Goal: Task Accomplishment & Management: Use online tool/utility

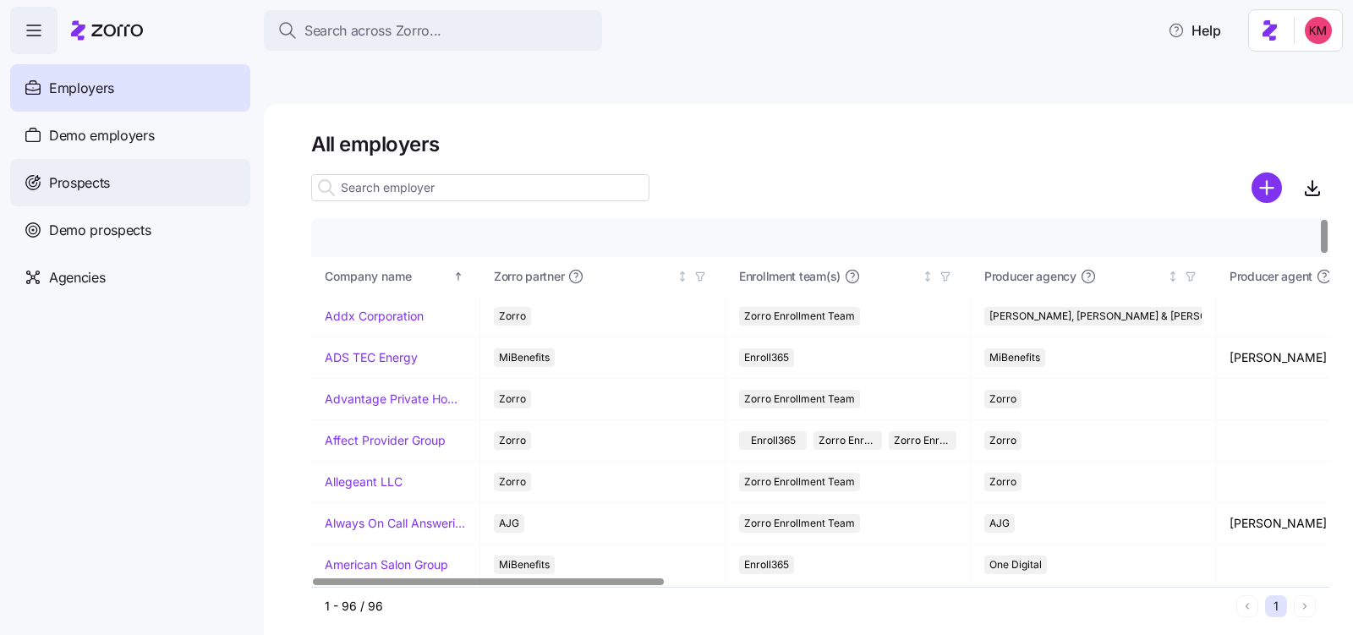
click at [123, 167] on div "Prospects" at bounding box center [130, 182] width 240 height 47
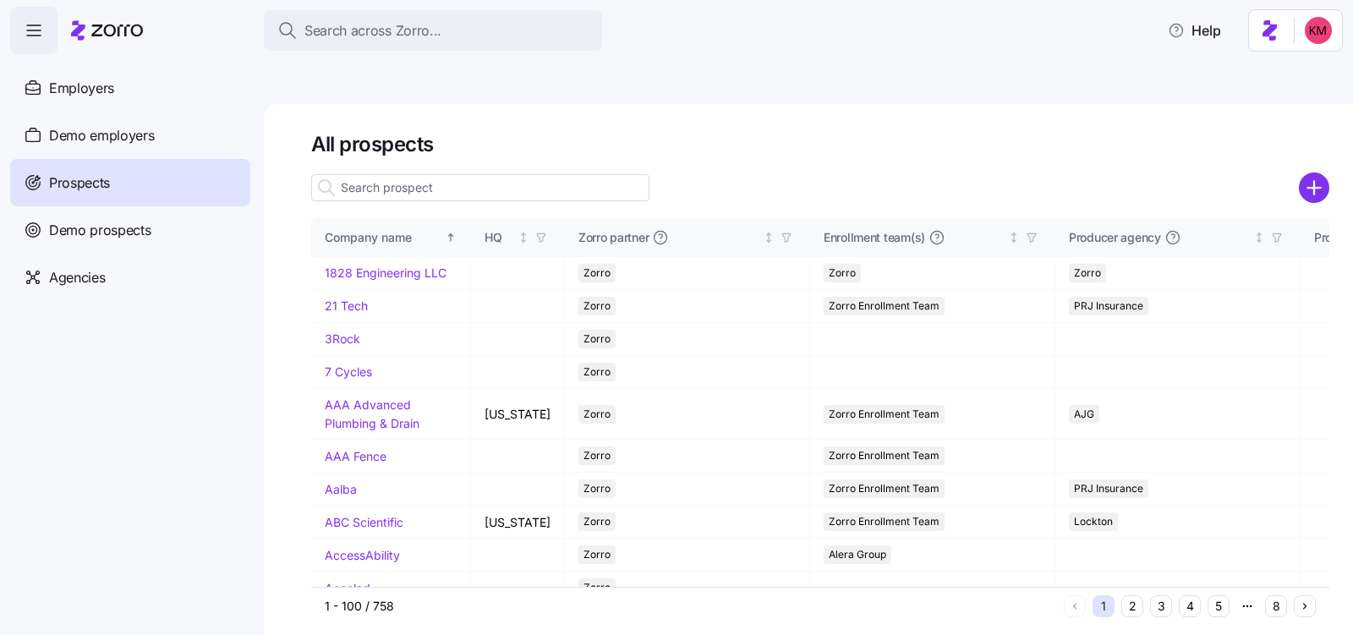
click at [425, 174] on input at bounding box center [480, 187] width 338 height 27
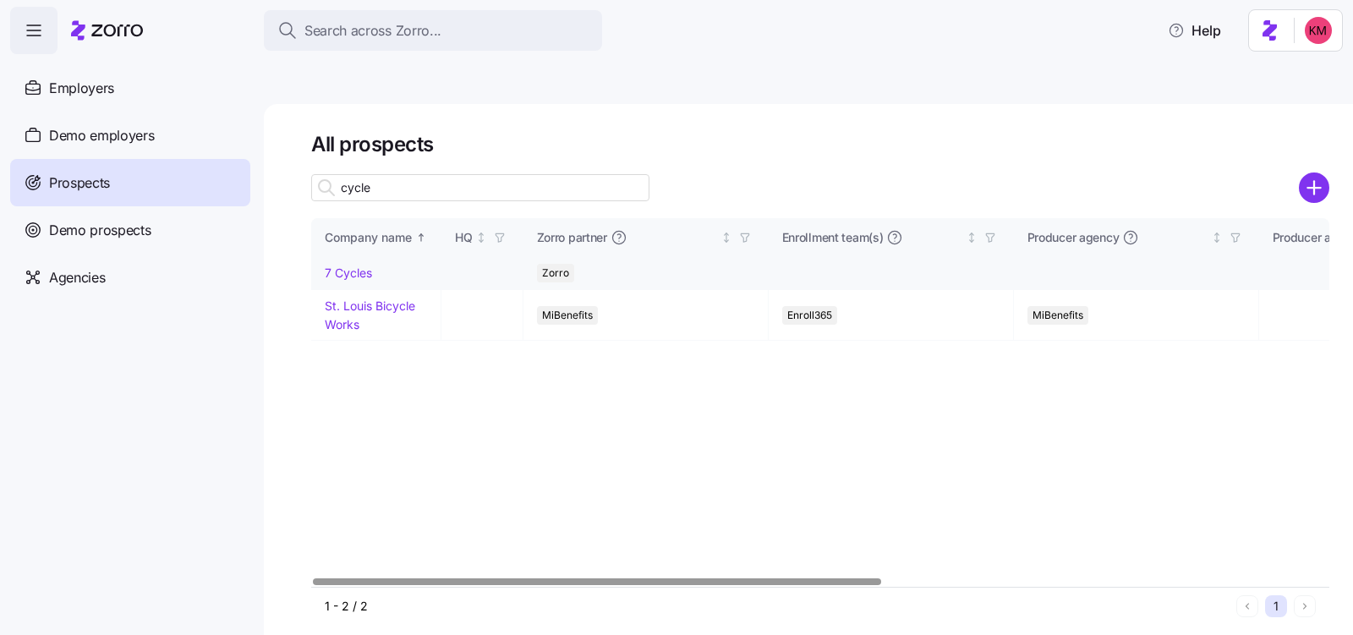
type input "cycle"
click at [341, 265] on link "7 Cycles" at bounding box center [348, 272] width 47 height 14
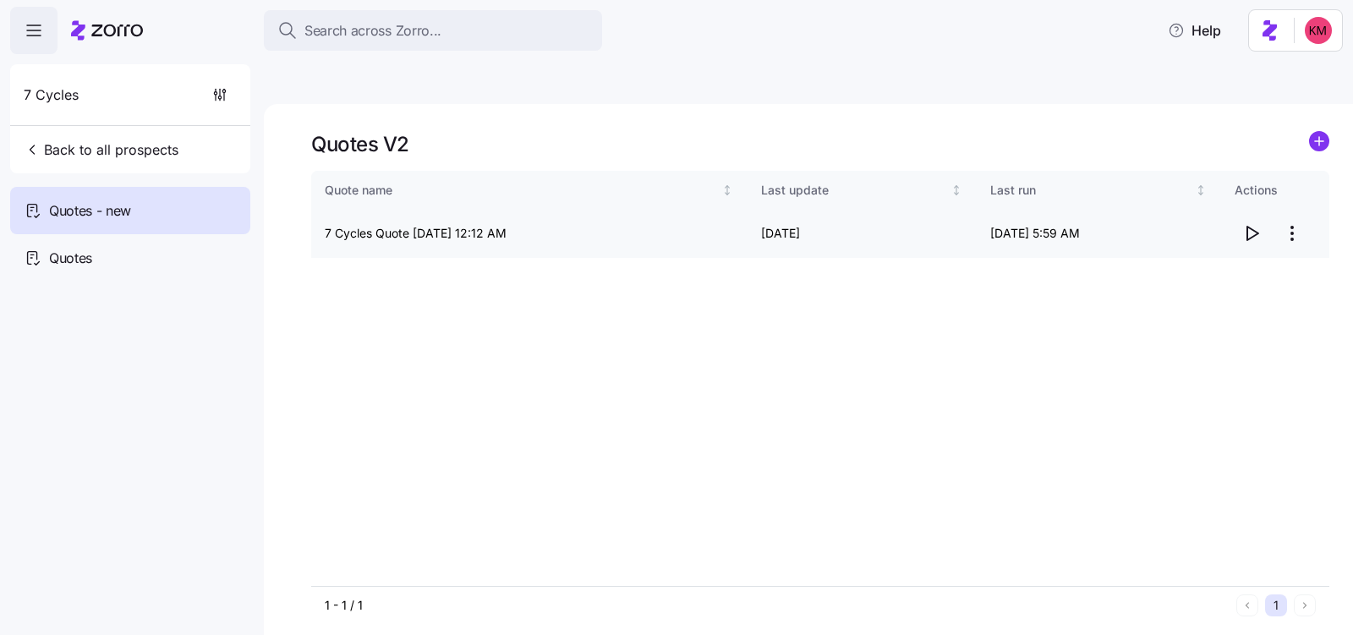
click at [1288, 194] on html "Search across Zorro... Help 7 Cycles Back to all prospects Quotes - new Quotes …" at bounding box center [676, 397] width 1353 height 795
click at [1290, 193] on html "Search across Zorro... Help 7 Cycles Back to all prospects Quotes - new Quotes …" at bounding box center [676, 397] width 1353 height 795
click at [1261, 217] on span "button" at bounding box center [1251, 233] width 32 height 32
click at [1313, 132] on circle "add icon" at bounding box center [1319, 141] width 19 height 19
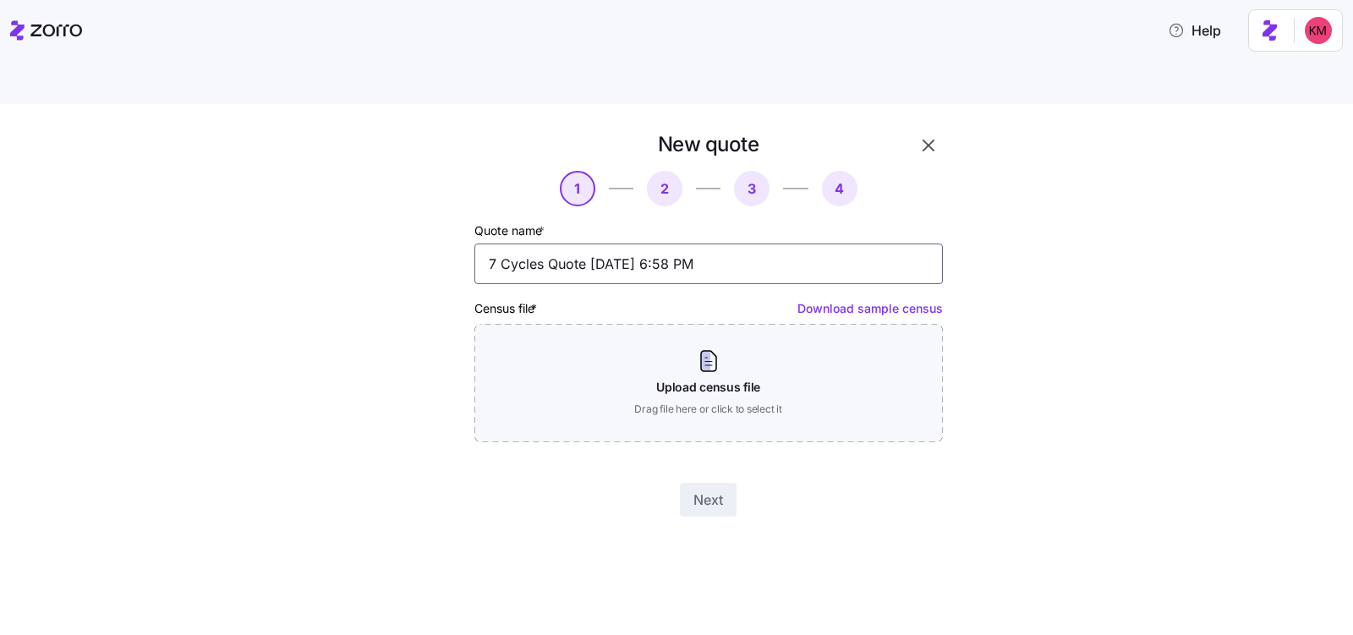
click at [708, 243] on input "7 Cycles Quote 10/02/2025 6:58 PM" at bounding box center [708, 263] width 468 height 41
click at [548, 243] on input "7 Cycles Quote 10/02/2025 6:58 PM" at bounding box center [708, 263] width 468 height 41
type input "7 Cycles 2026 Renewal Quote 10/02/2025 6:58 PM"
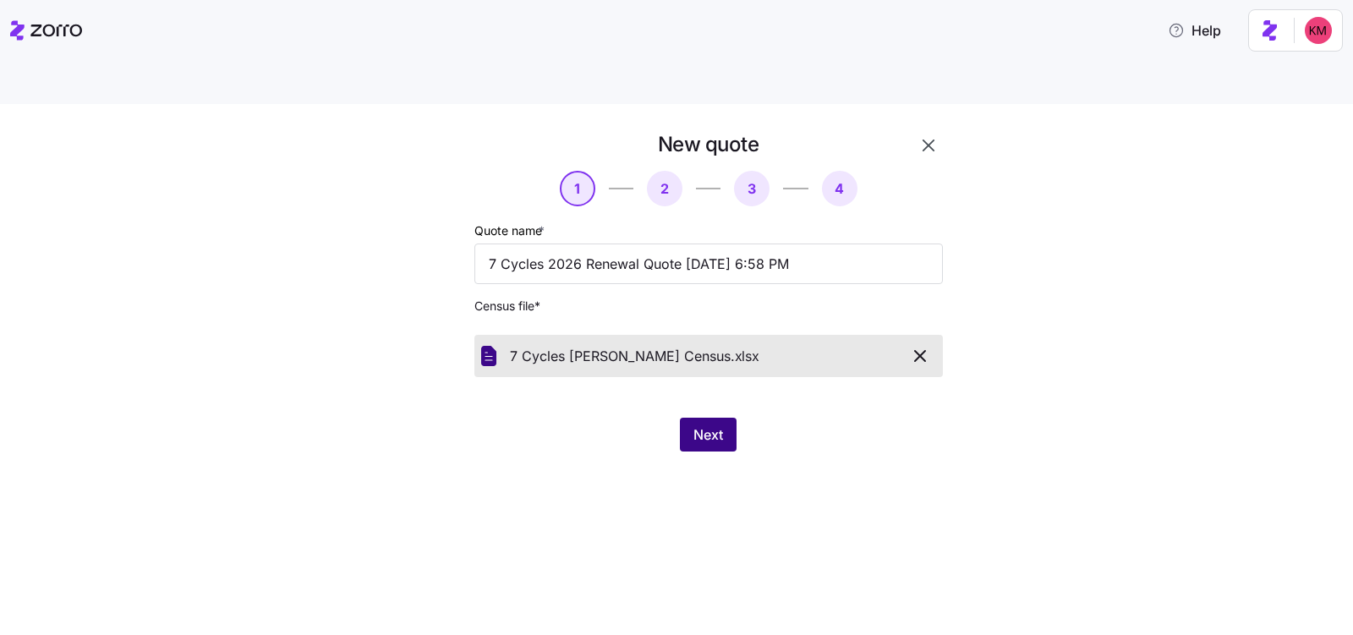
click at [727, 418] on button "Next" at bounding box center [708, 435] width 57 height 34
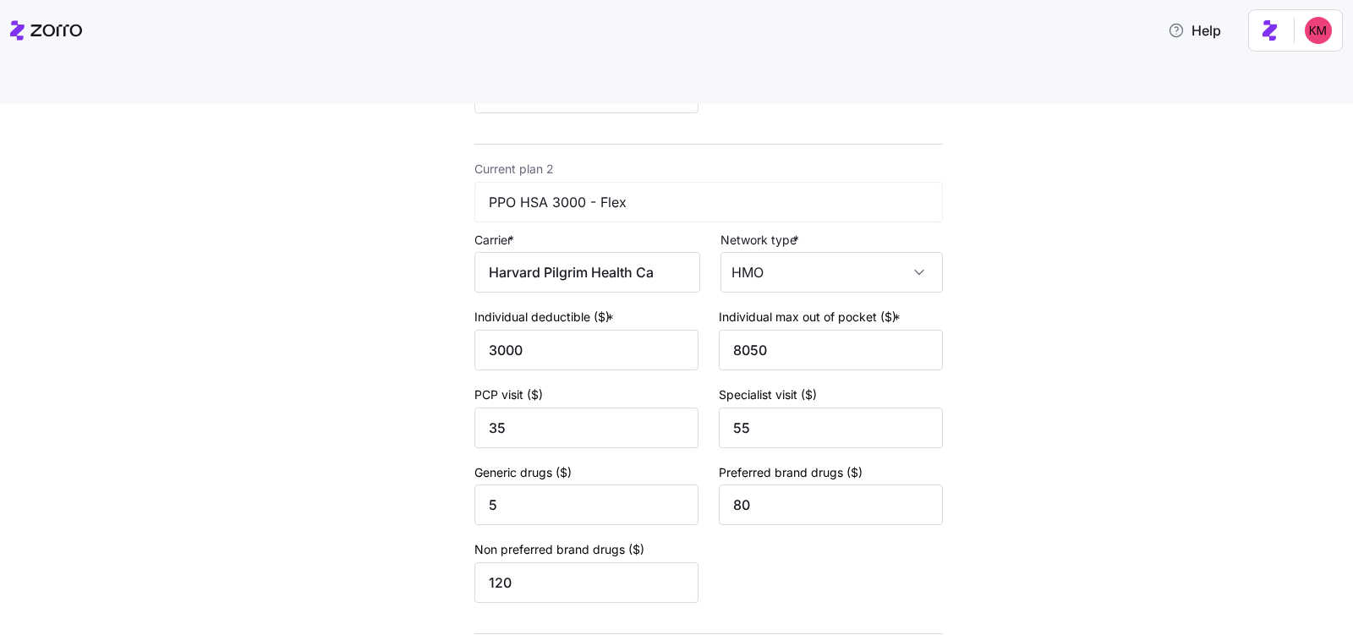
scroll to position [685, 0]
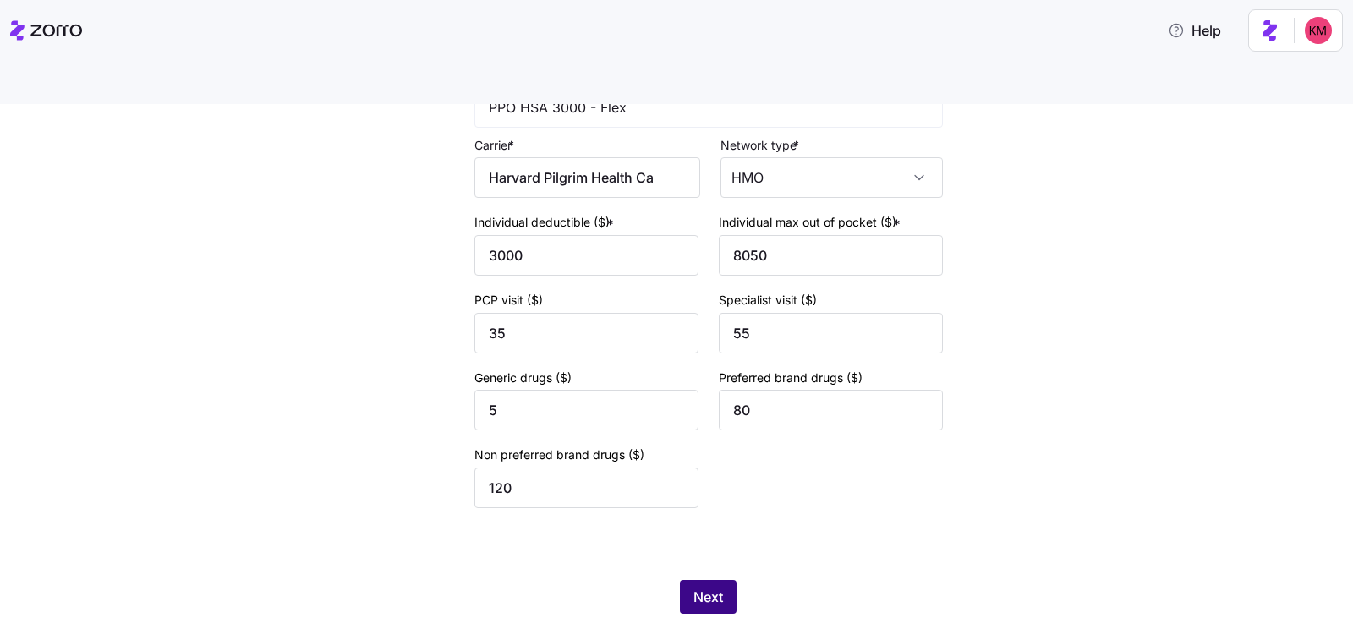
click at [693, 587] on span "Next" at bounding box center [708, 597] width 30 height 20
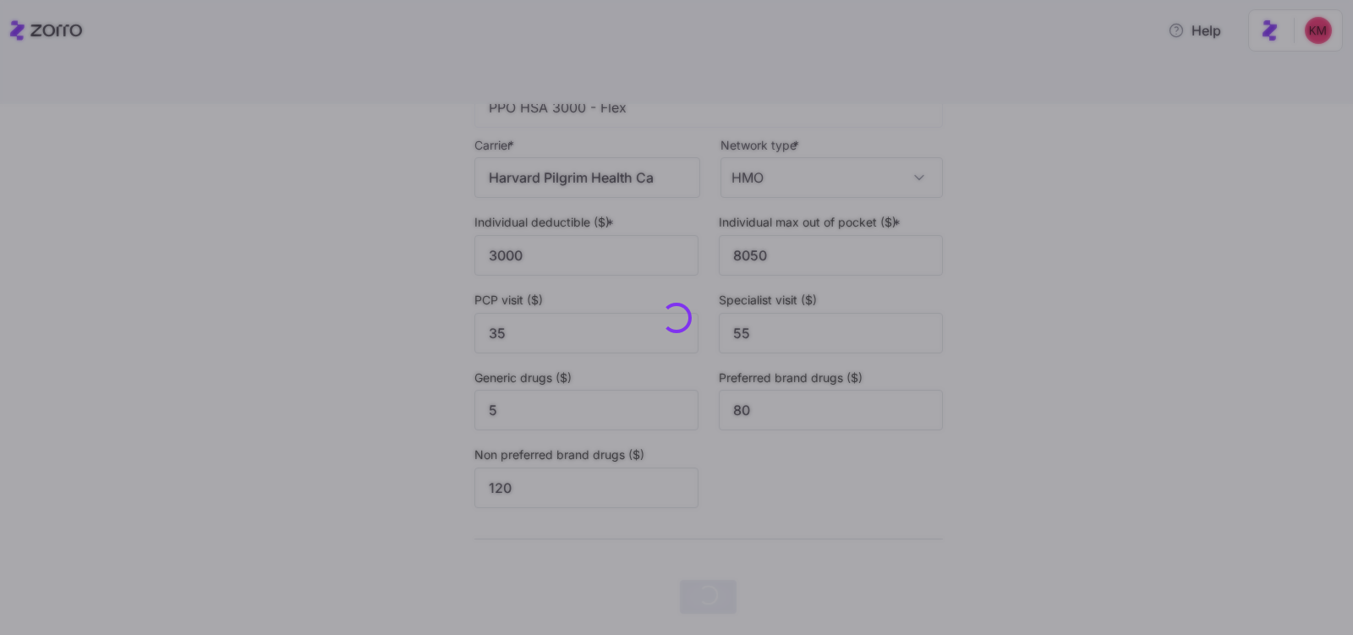
scroll to position [0, 0]
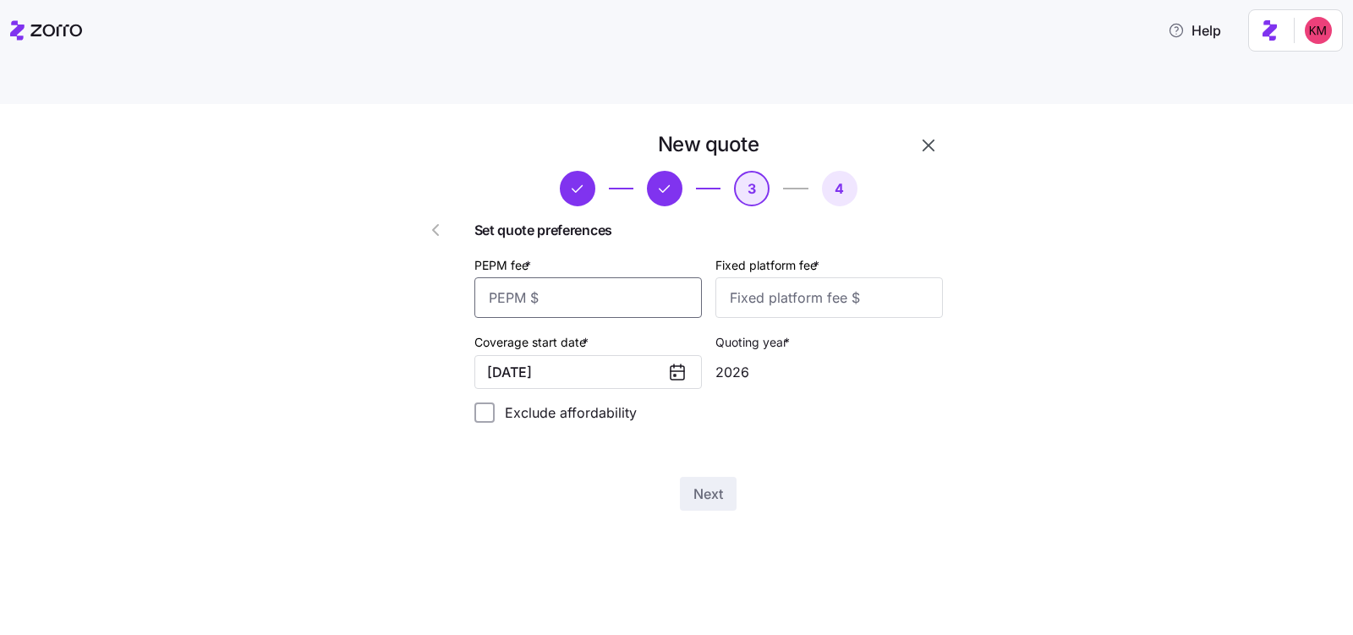
click at [611, 277] on input "PEPM fee *" at bounding box center [587, 297] width 227 height 41
type input "20"
type input "1000"
click at [752, 477] on div "Next" at bounding box center [708, 494] width 468 height 34
click at [704, 484] on span "Next" at bounding box center [708, 494] width 30 height 20
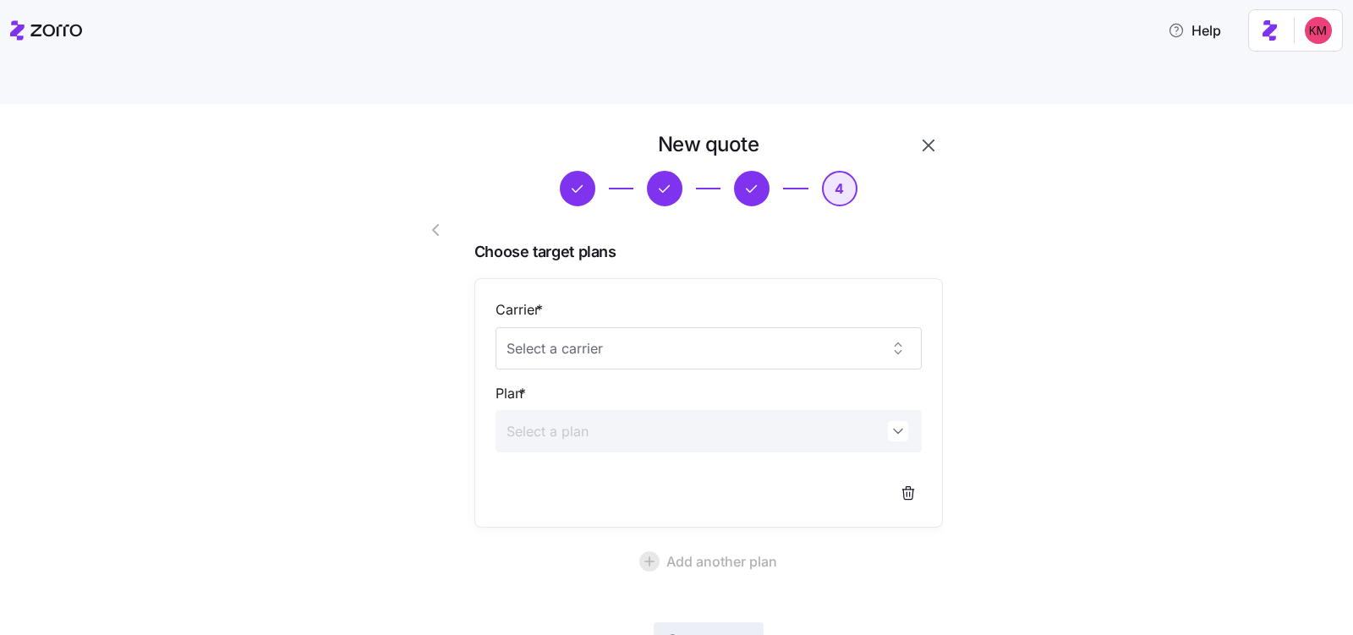
click at [693, 299] on div "Carrier *" at bounding box center [708, 334] width 426 height 70
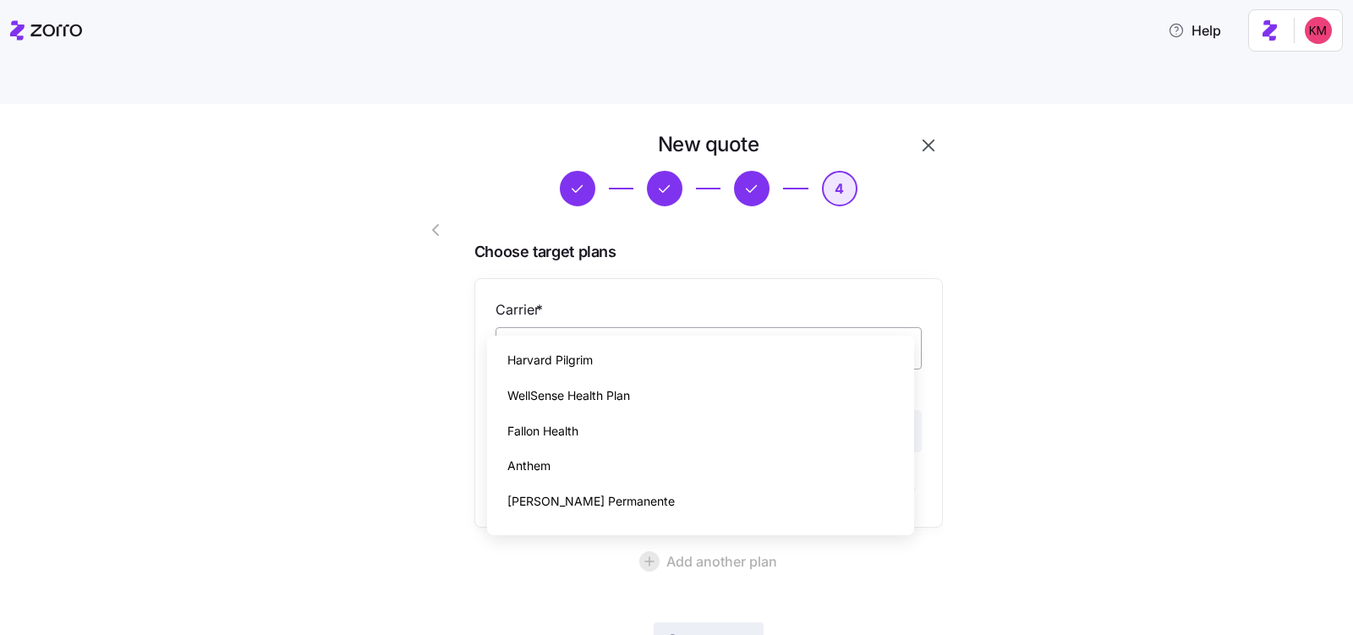
click at [672, 327] on input "Carrier *" at bounding box center [708, 348] width 426 height 42
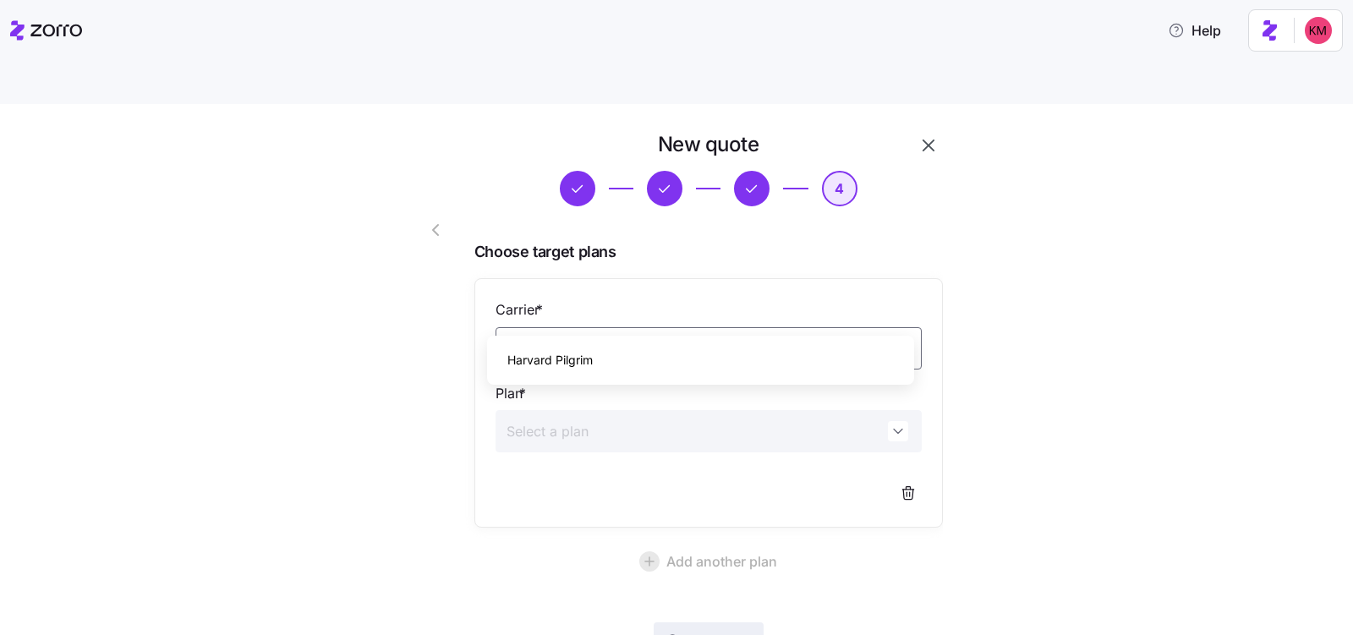
drag, startPoint x: 504, startPoint y: 345, endPoint x: 516, endPoint y: 347, distance: 12.0
click at [504, 345] on div "Harvard Pilgrim" at bounding box center [700, 360] width 413 height 36
type input "Harvard Pilgrim"
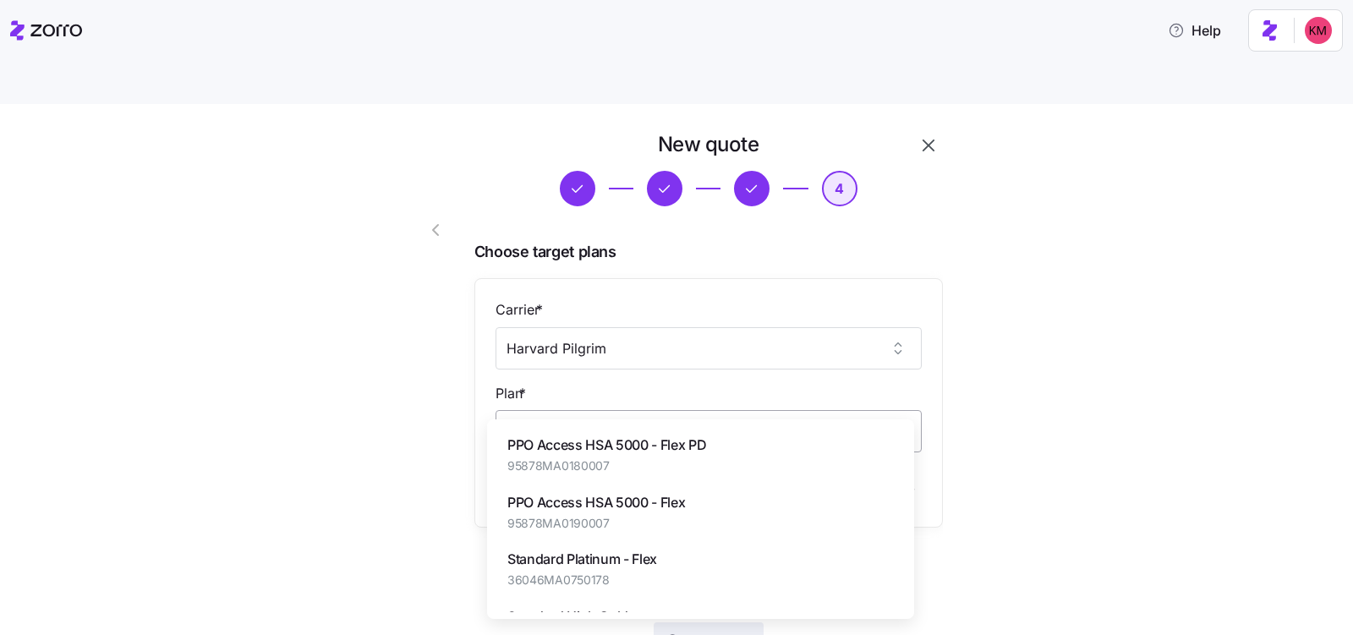
click at [708, 410] on input "Plan *" at bounding box center [708, 431] width 426 height 42
click at [621, 454] on span "HMO HSA 3400 - Flex" at bounding box center [615, 445] width 216 height 21
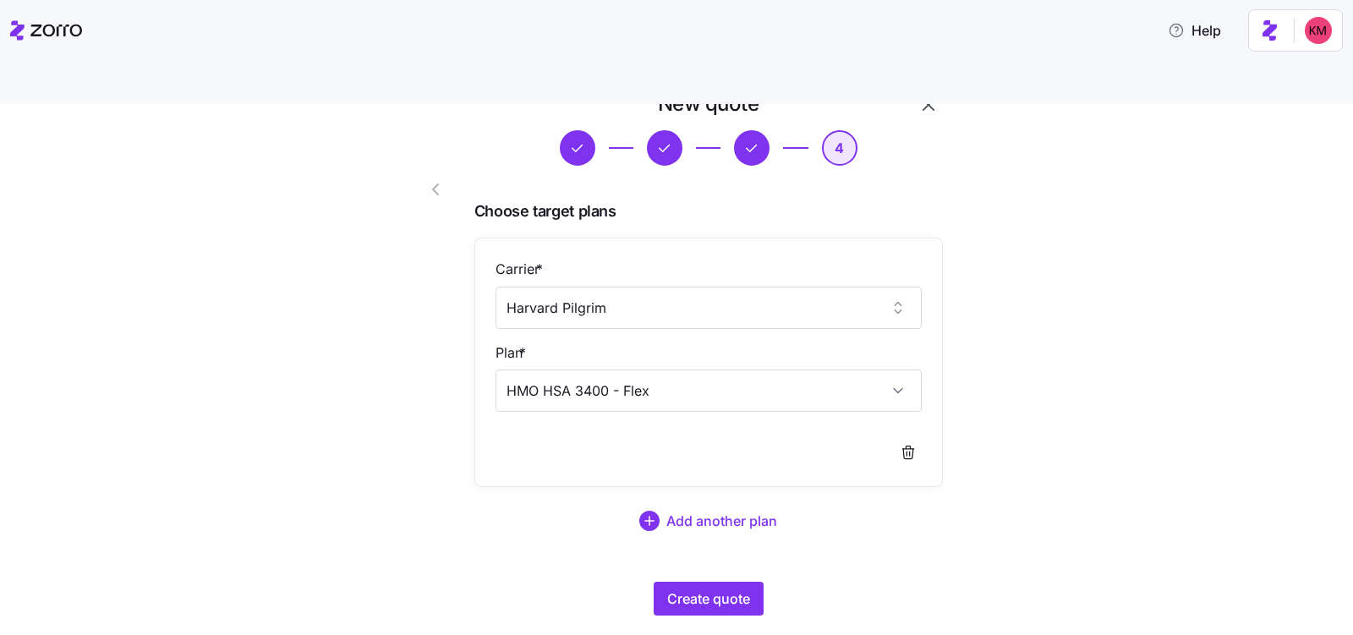
scroll to position [41, 0]
type input "HMO HSA 3400 - Flex"
click at [689, 500] on button "Add another plan" at bounding box center [708, 520] width 468 height 41
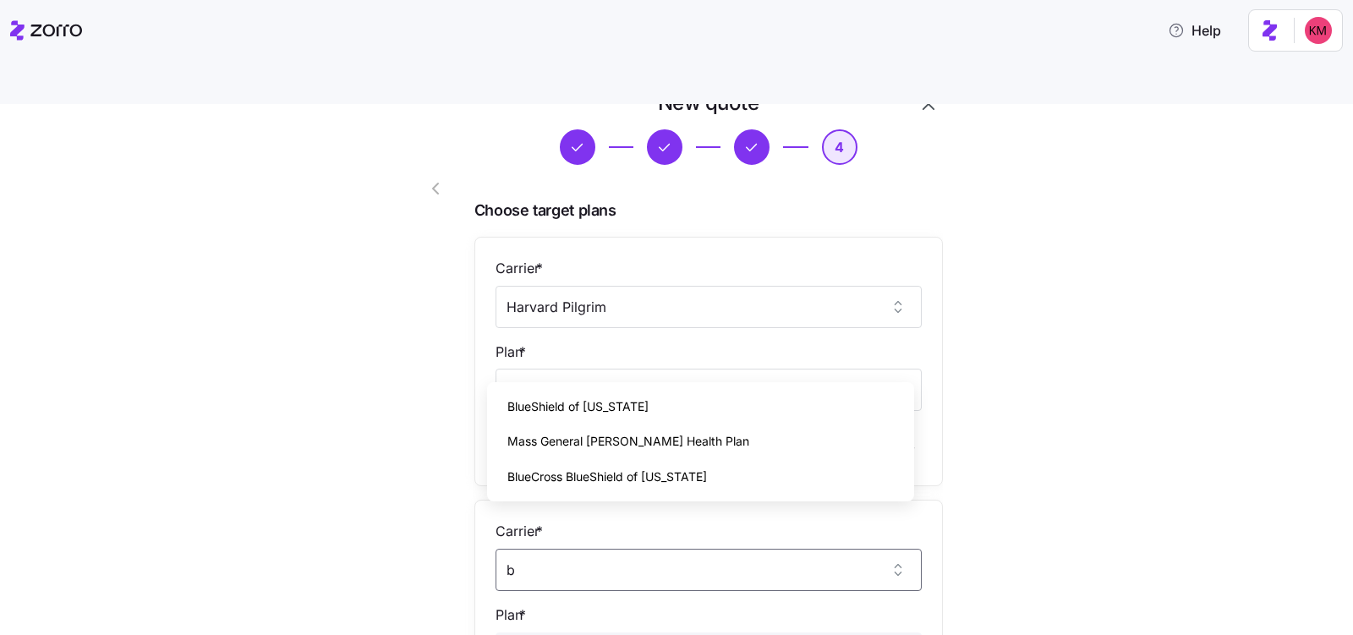
scroll to position [0, 0]
click at [731, 427] on div "BlueShield of California" at bounding box center [700, 442] width 413 height 36
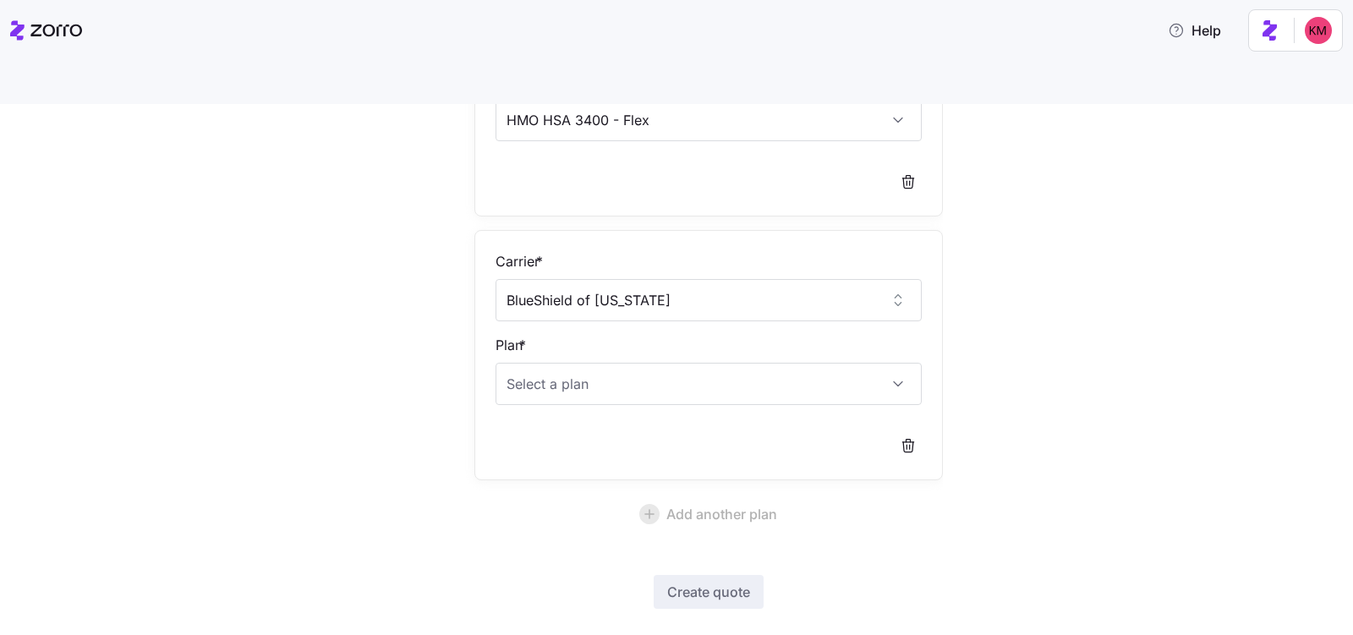
scroll to position [355, 0]
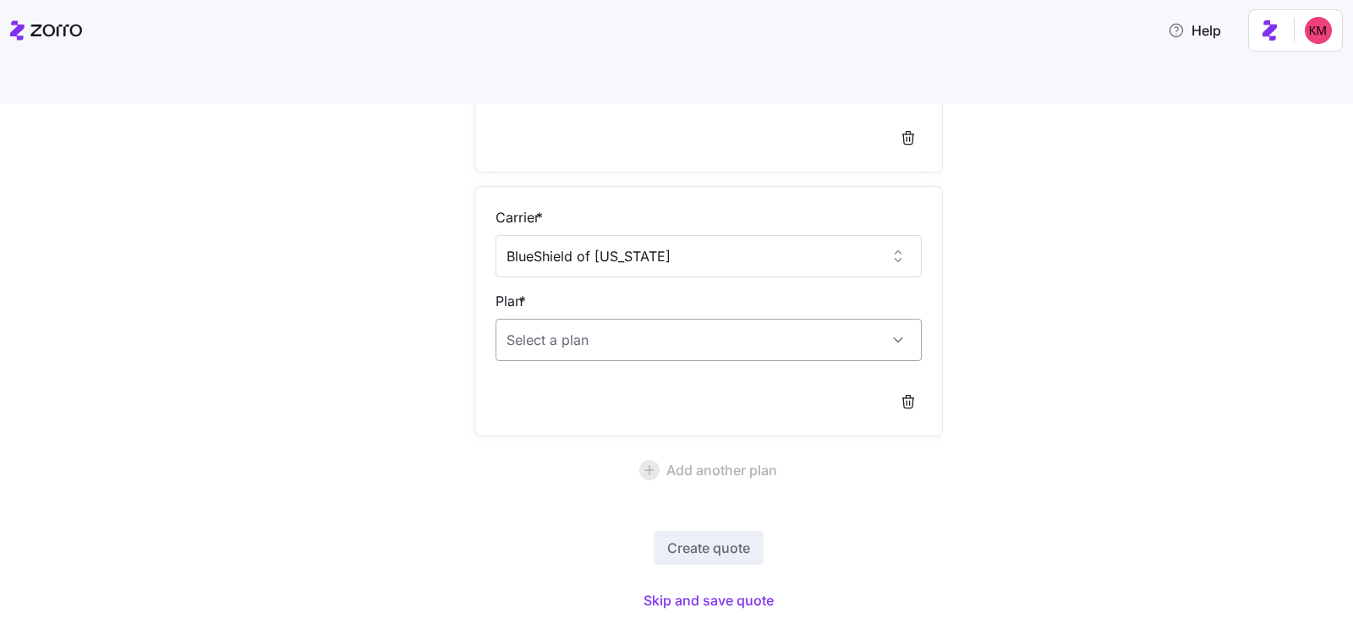
type input "BlueShield of California"
click at [660, 319] on input "Plan *" at bounding box center [708, 340] width 426 height 42
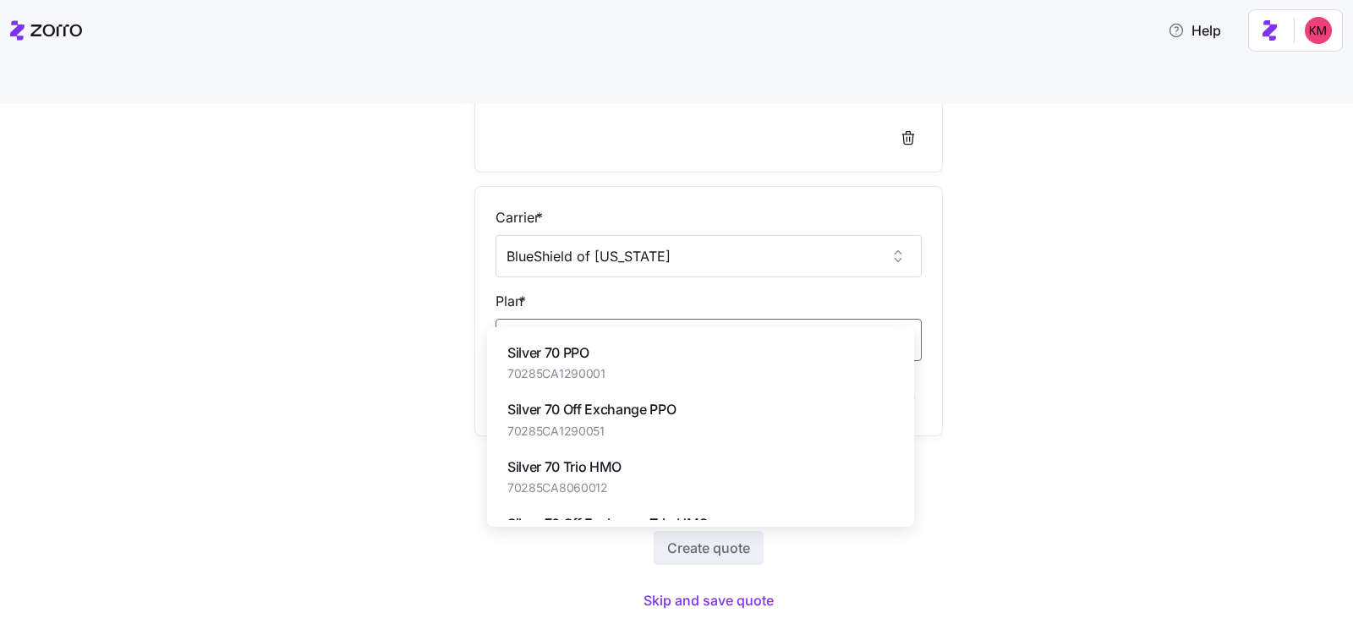
click at [601, 400] on span "Silver 70 Off Exchange PPO" at bounding box center [591, 409] width 169 height 21
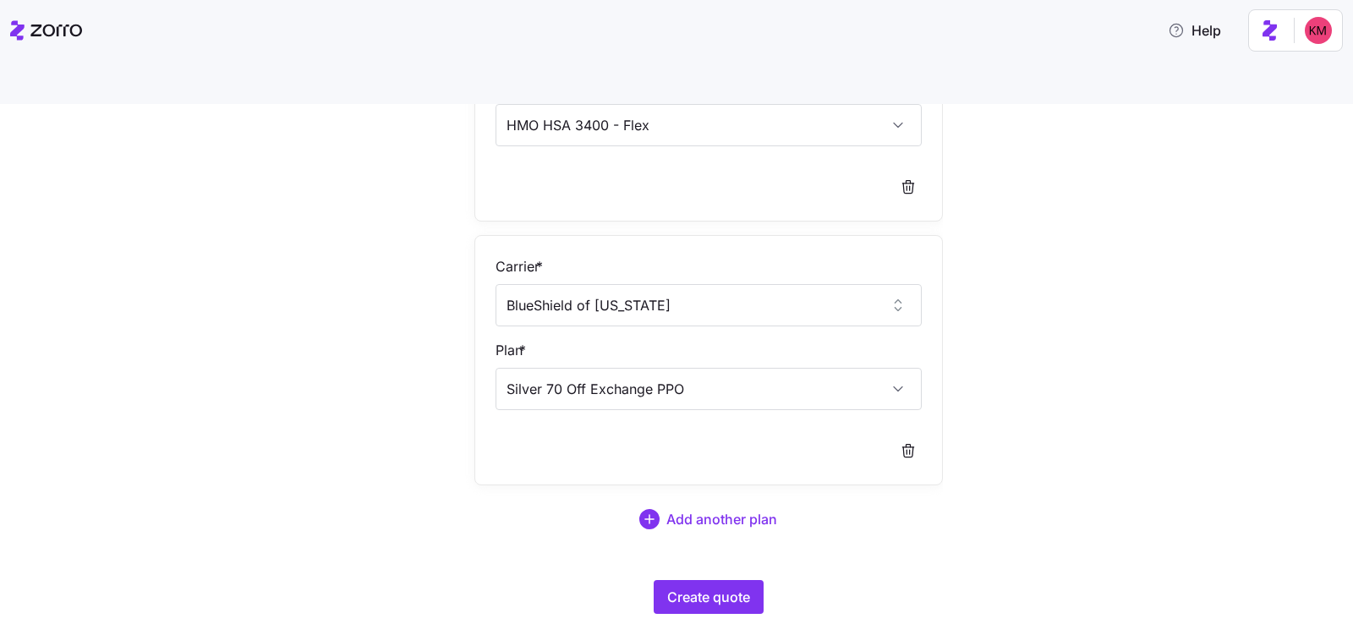
scroll to position [304, 0]
type input "Silver 70 Off Exchange PPO"
click at [703, 582] on button "Create quote" at bounding box center [709, 599] width 110 height 34
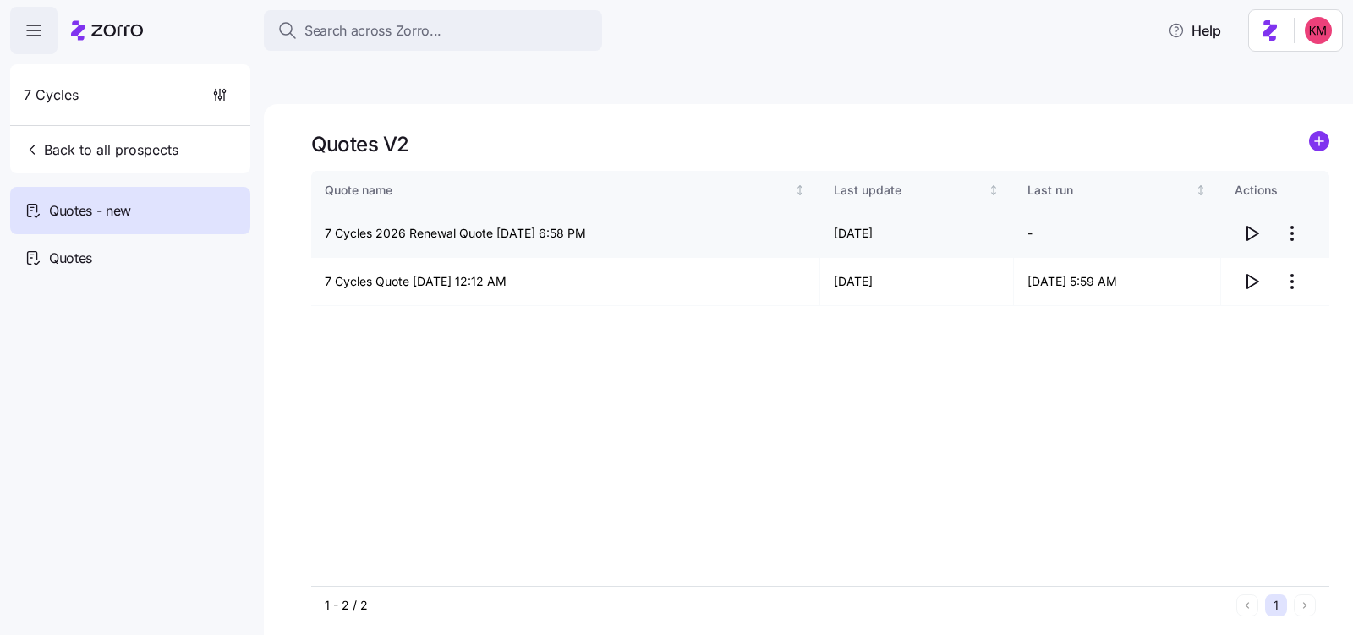
click at [1247, 227] on icon "button" at bounding box center [1252, 234] width 11 height 14
click at [1282, 198] on html "Search across Zorro... Help 7 Cycles Back to all prospects Quotes - new Quotes …" at bounding box center [676, 397] width 1353 height 795
click at [1225, 229] on div "Edit quote" at bounding box center [1224, 235] width 156 height 27
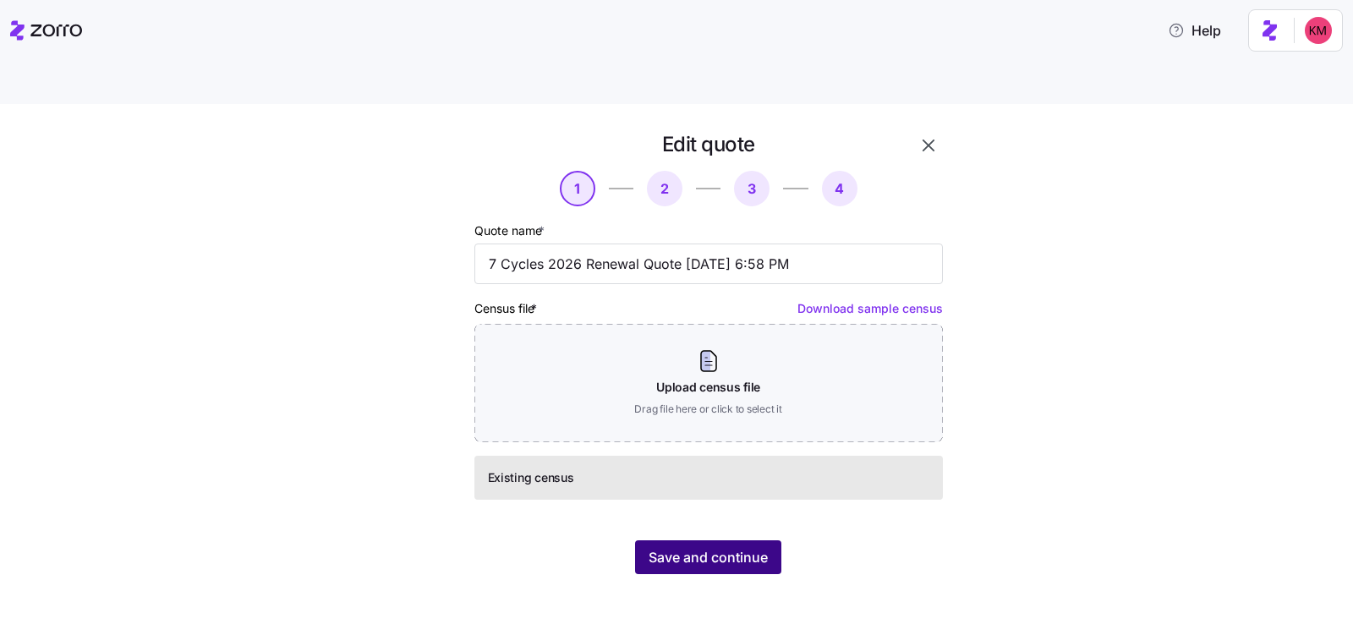
click at [732, 547] on span "Save and continue" at bounding box center [707, 557] width 119 height 20
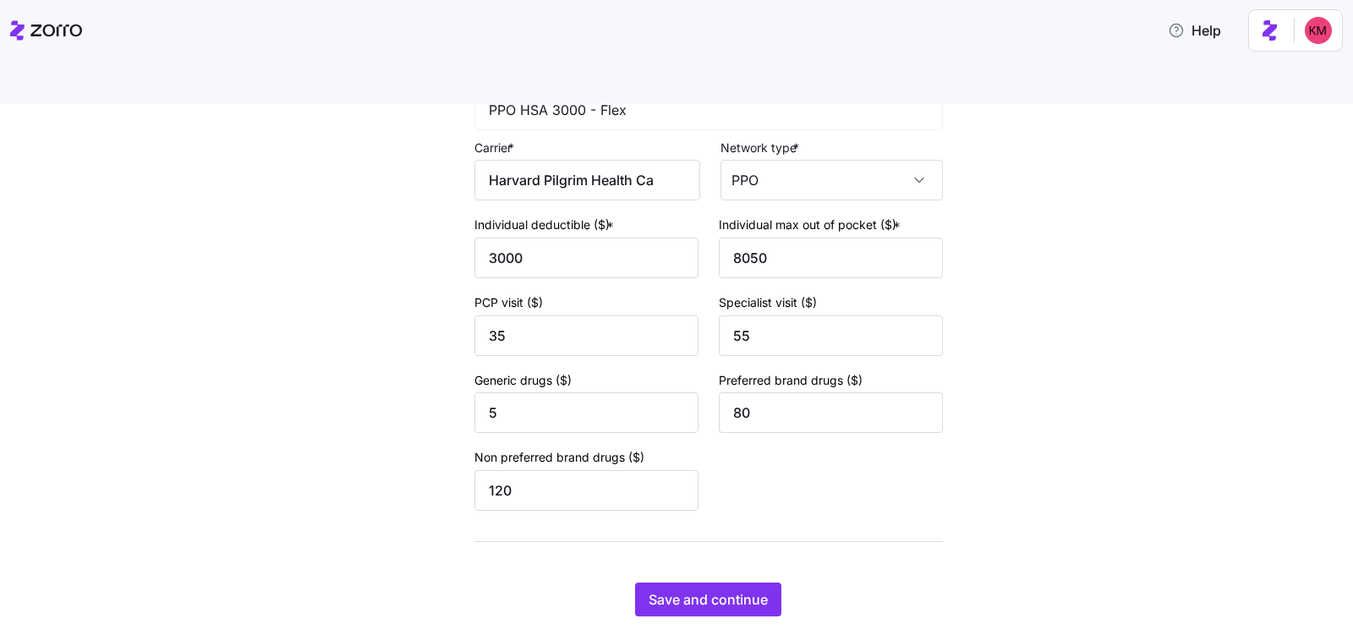
scroll to position [685, 0]
click at [676, 580] on button "Save and continue" at bounding box center [708, 597] width 146 height 34
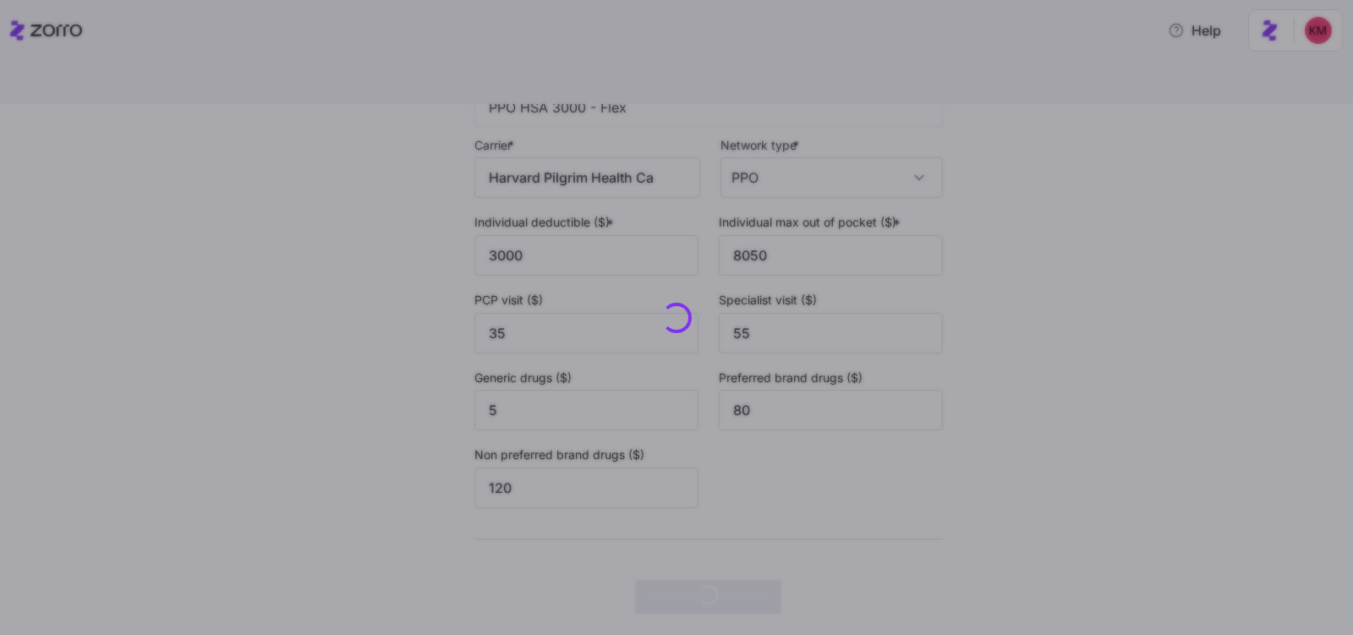
scroll to position [0, 0]
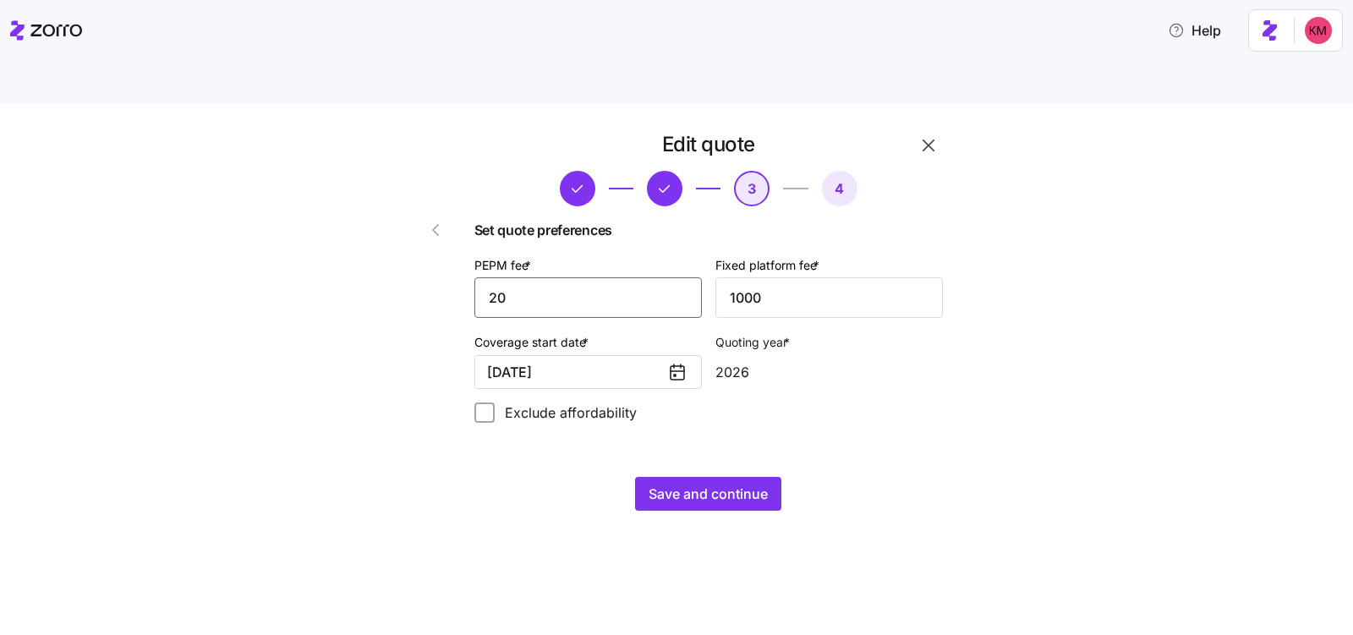
click at [605, 277] on input "20" at bounding box center [587, 297] width 227 height 41
type input "25"
click at [684, 484] on span "Save and continue" at bounding box center [707, 494] width 119 height 20
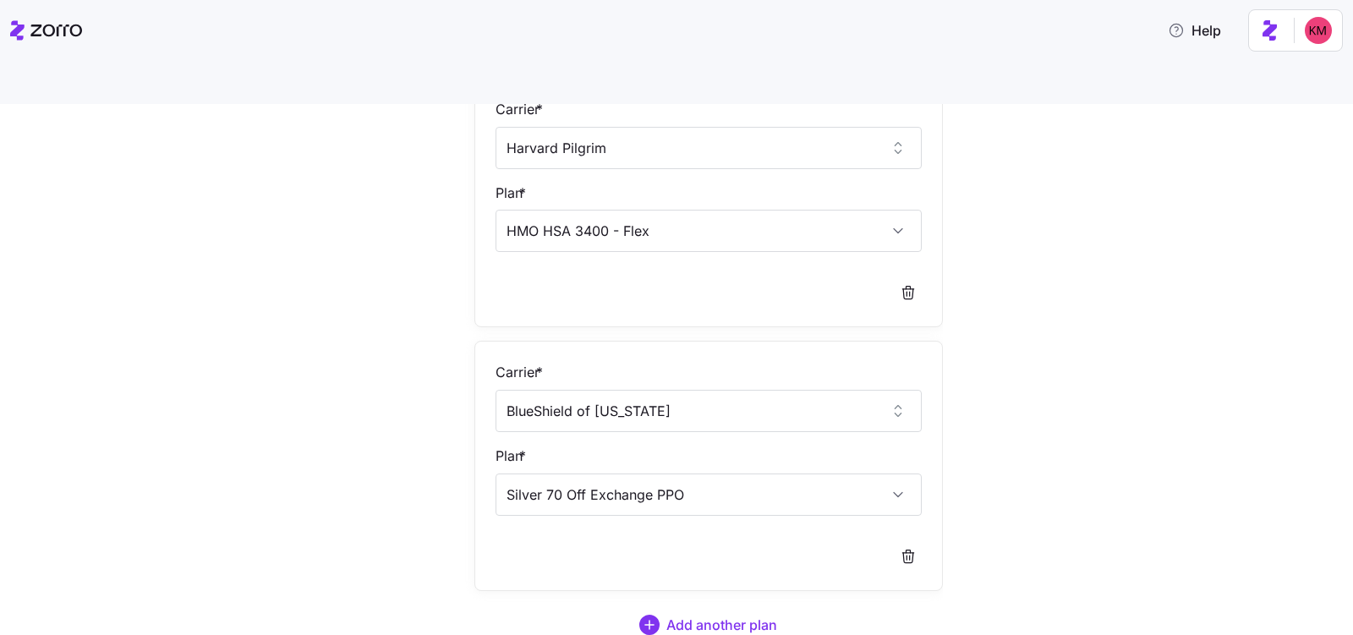
scroll to position [304, 0]
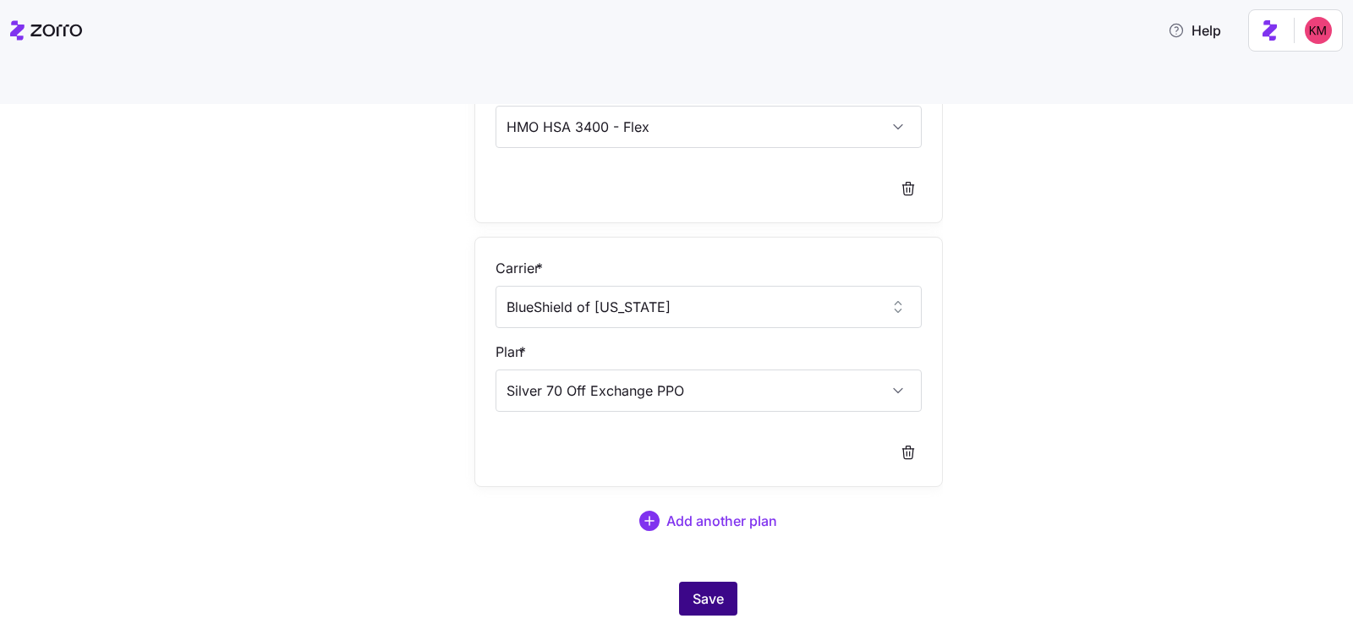
click at [694, 582] on button "Save" at bounding box center [708, 599] width 58 height 34
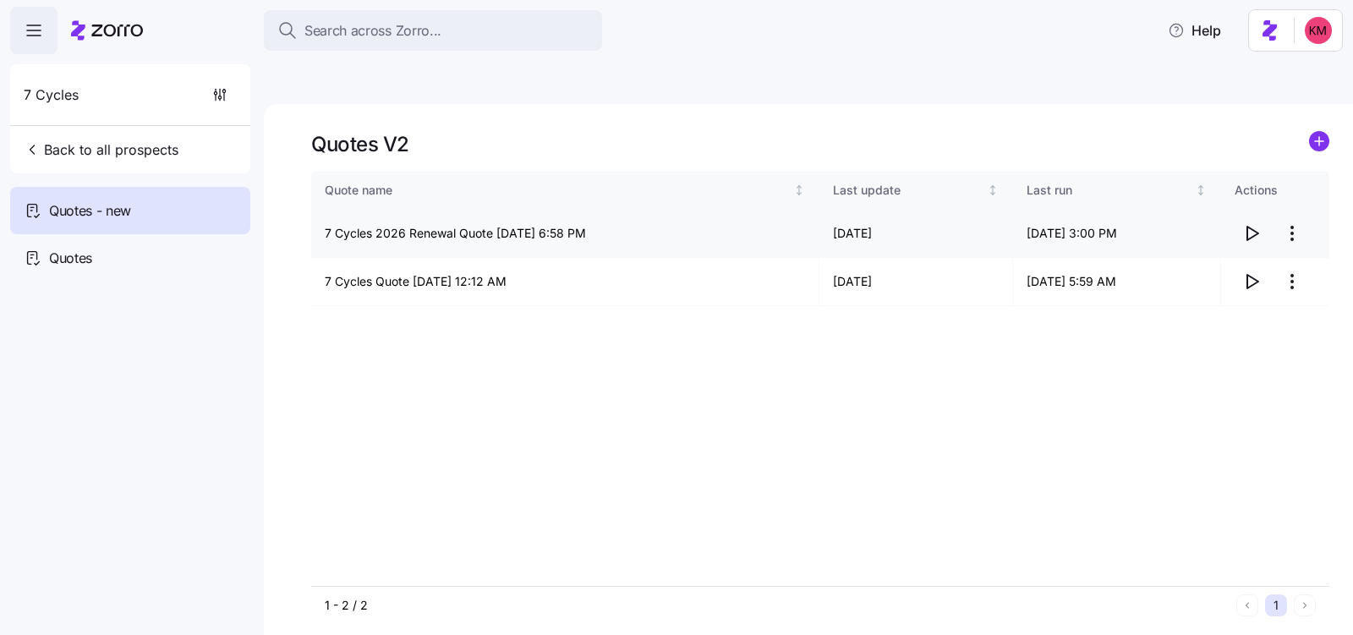
click at [1250, 223] on icon "button" at bounding box center [1251, 233] width 20 height 20
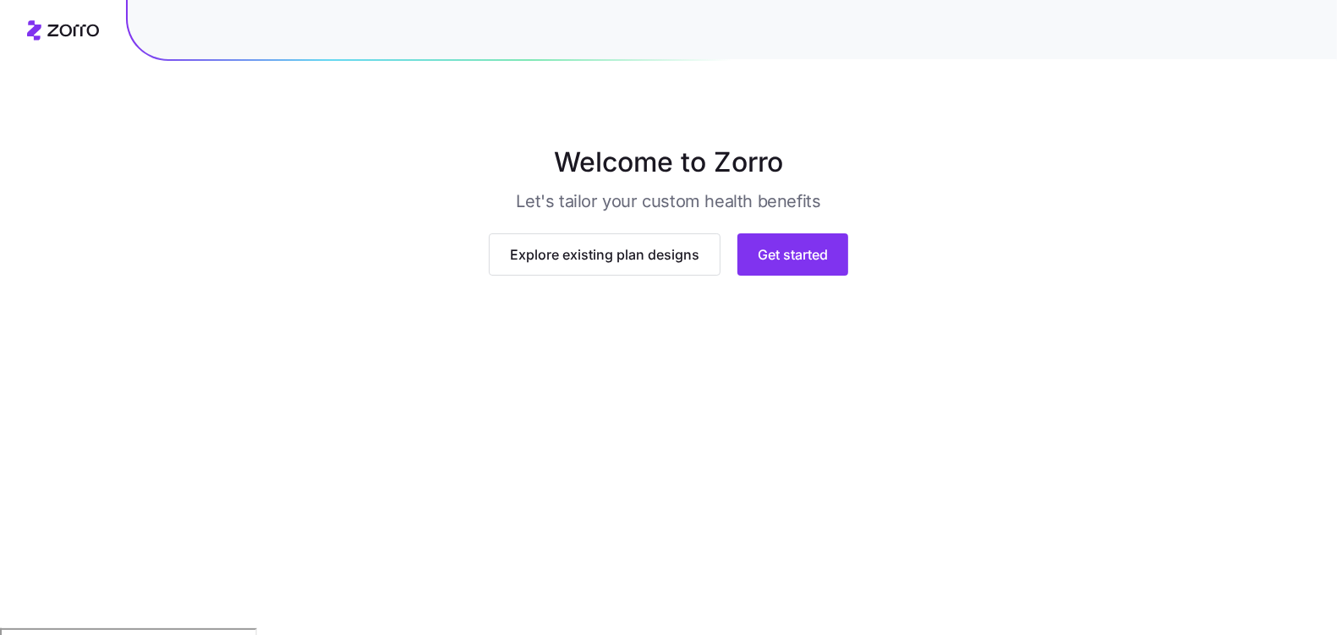
scroll to position [94, 0]
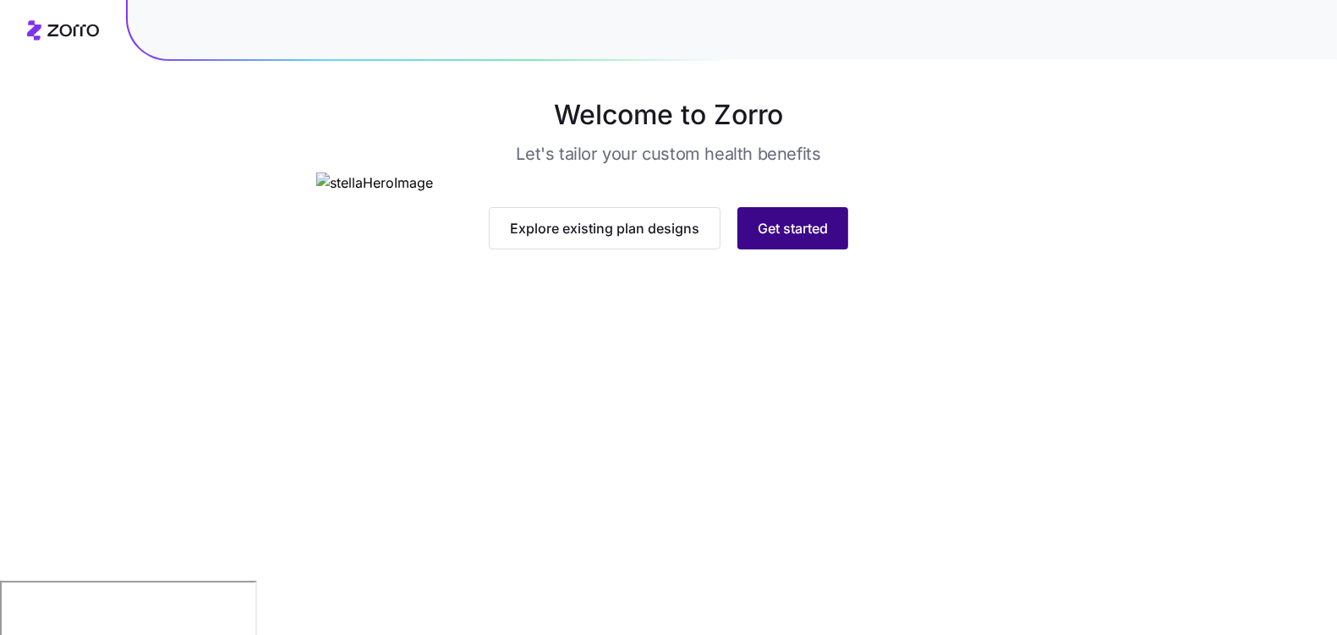
click at [796, 238] on span "Get started" at bounding box center [793, 228] width 70 height 20
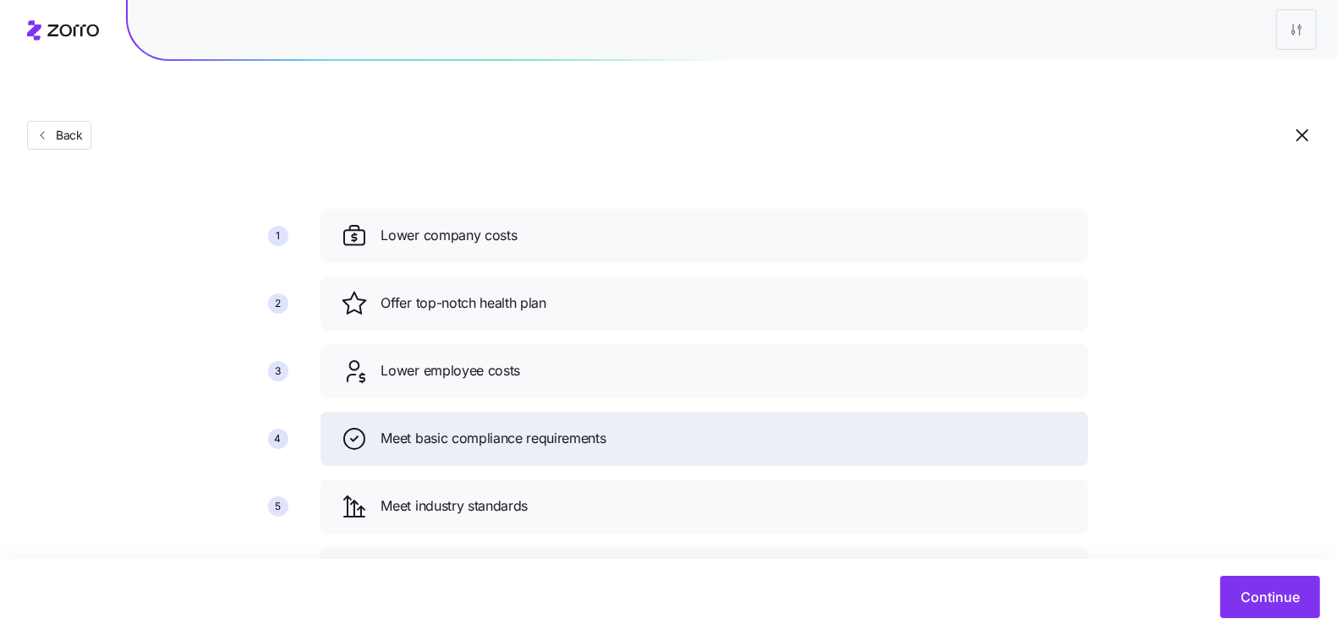
scroll to position [129, 0]
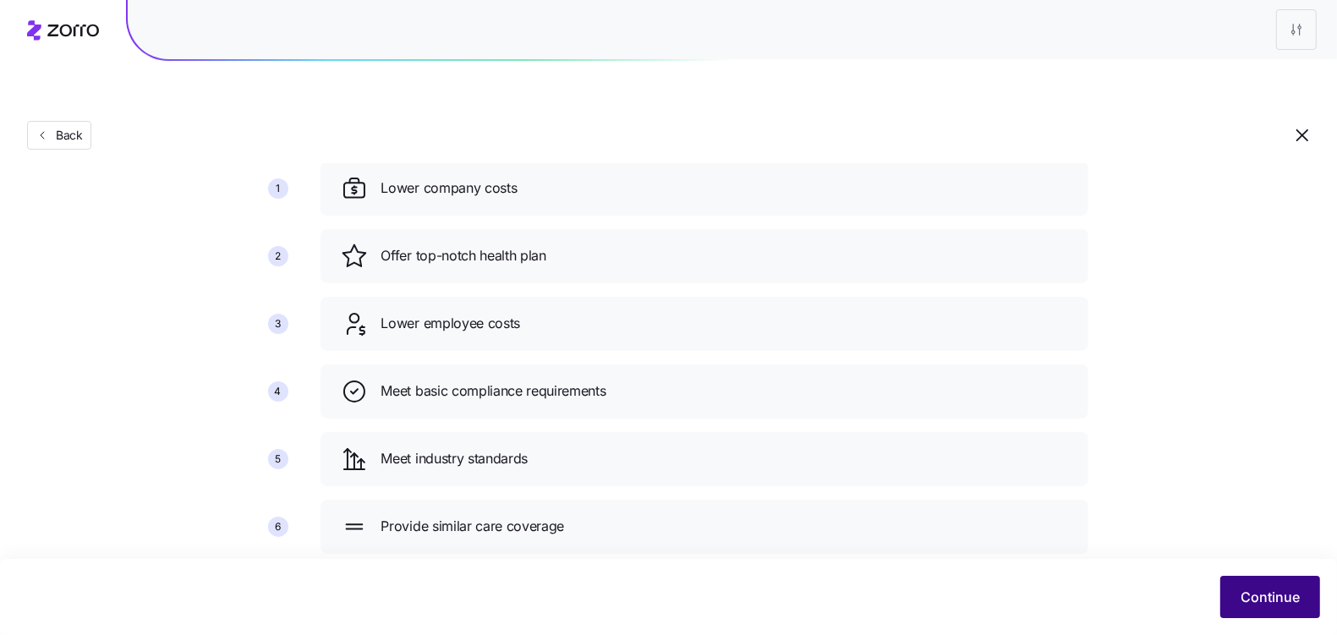
click at [1259, 612] on button "Continue" at bounding box center [1270, 597] width 100 height 42
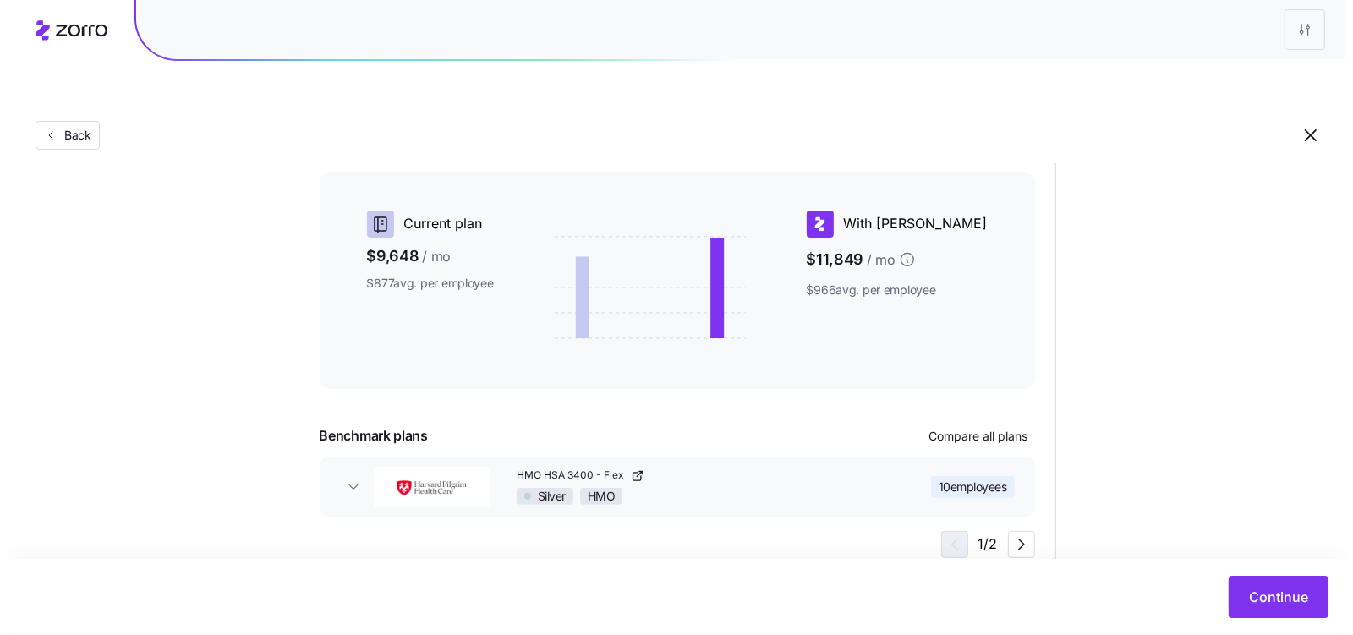
scroll to position [319, 0]
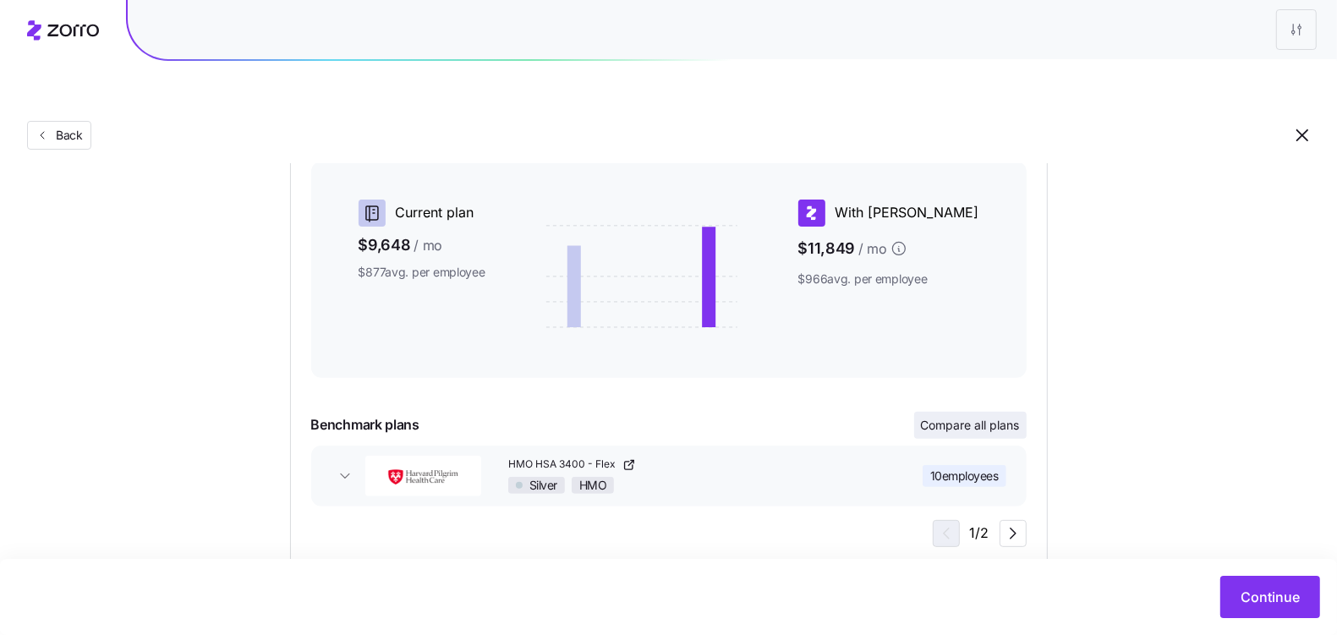
click at [993, 417] on span "Compare all plans" at bounding box center [970, 425] width 99 height 17
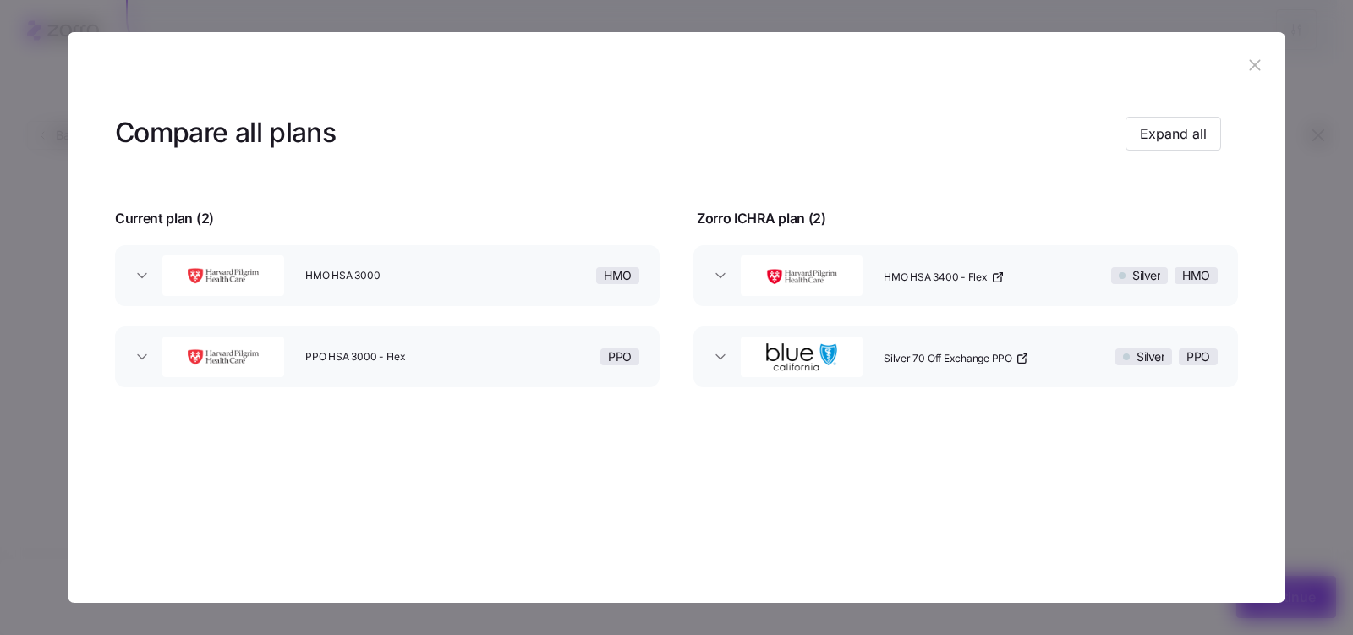
click at [728, 347] on button "Silver 70 Off Exchange PPO Silver PPO" at bounding box center [965, 356] width 544 height 61
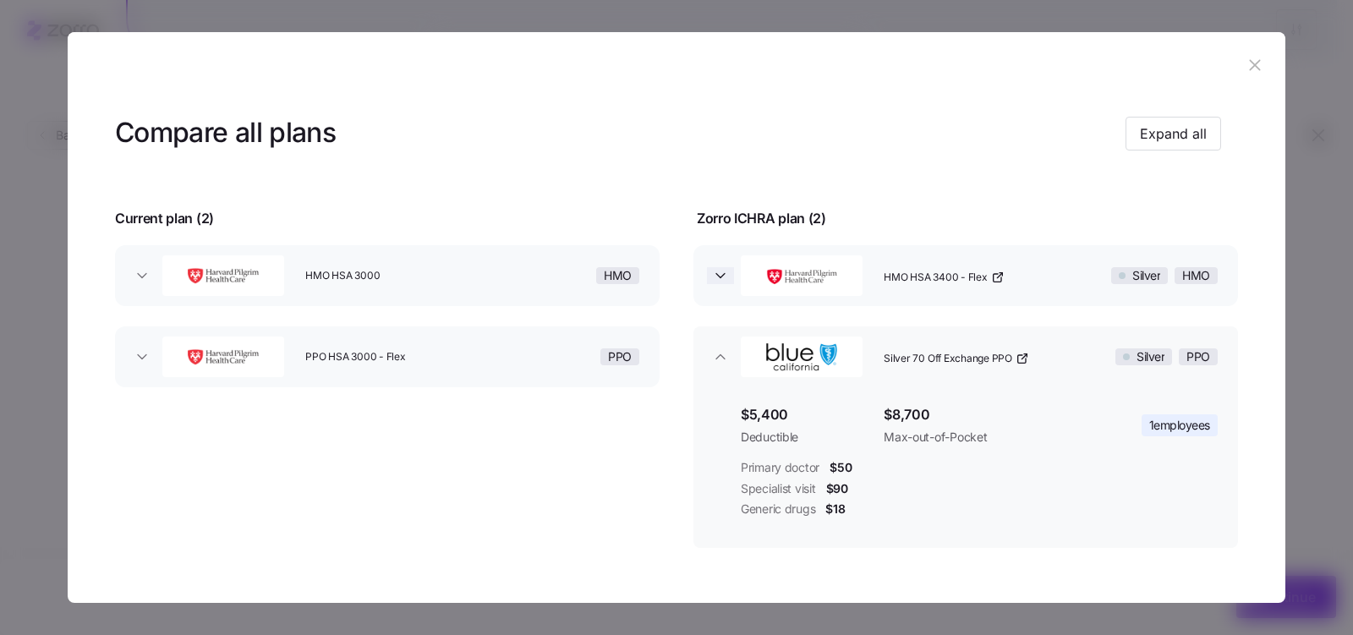
click at [712, 274] on icon "button" at bounding box center [720, 275] width 17 height 17
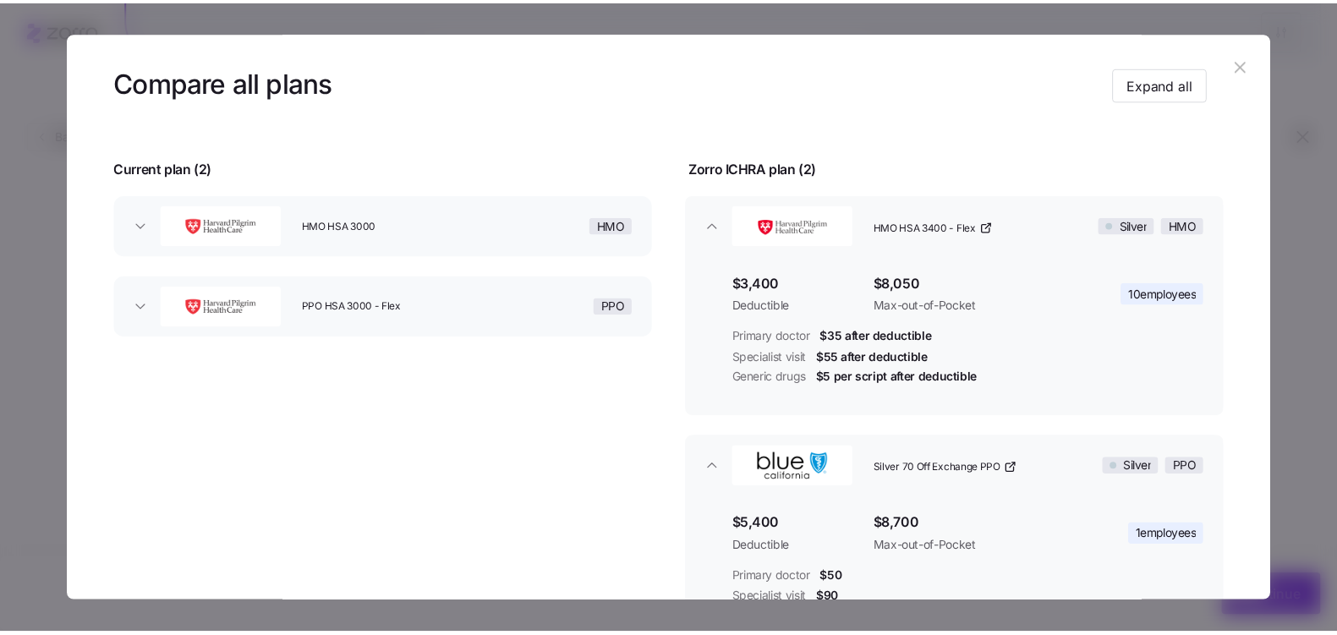
scroll to position [76, 0]
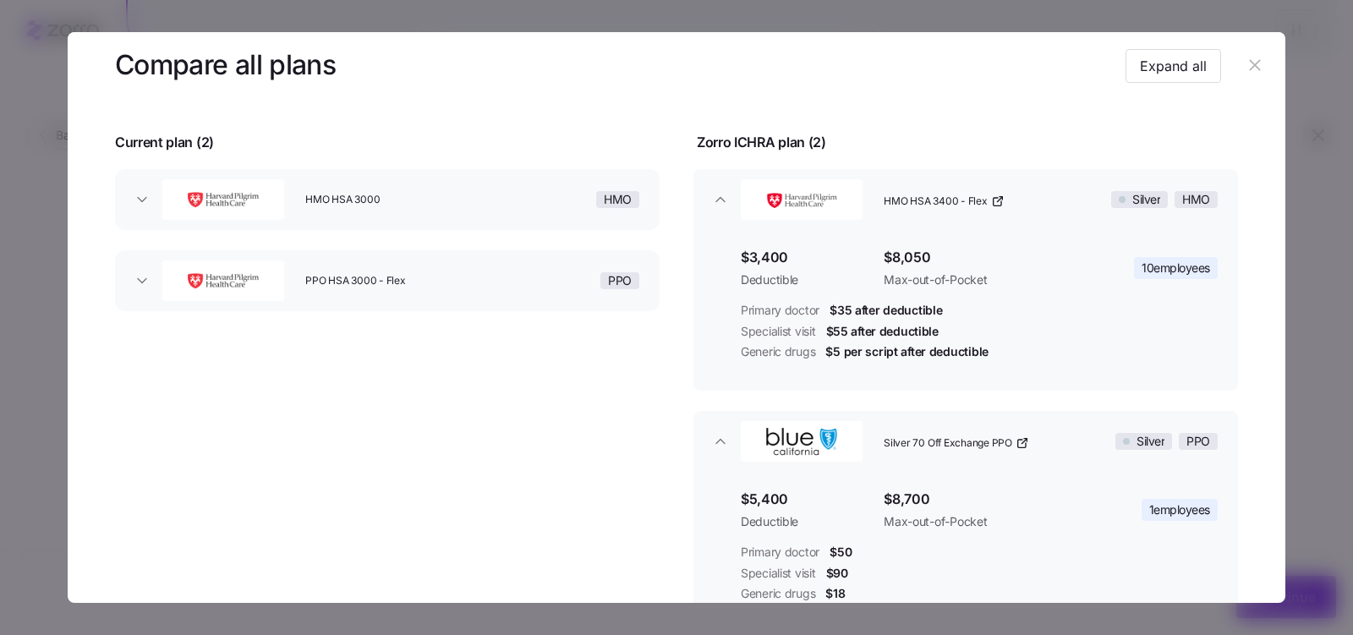
click at [997, 200] on icon "button" at bounding box center [999, 199] width 5 height 5
click at [1016, 447] on icon "button" at bounding box center [1022, 443] width 14 height 14
click at [1254, 68] on icon "button" at bounding box center [1254, 65] width 19 height 19
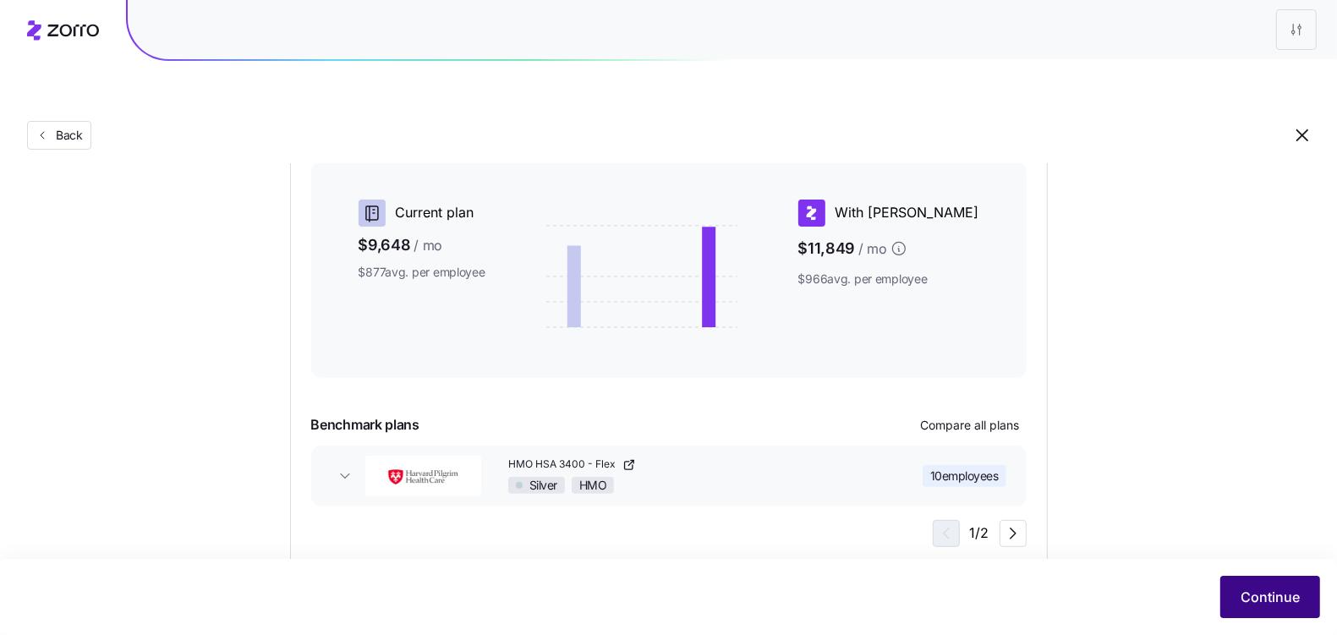
click at [1249, 586] on button "Continue" at bounding box center [1270, 597] width 100 height 42
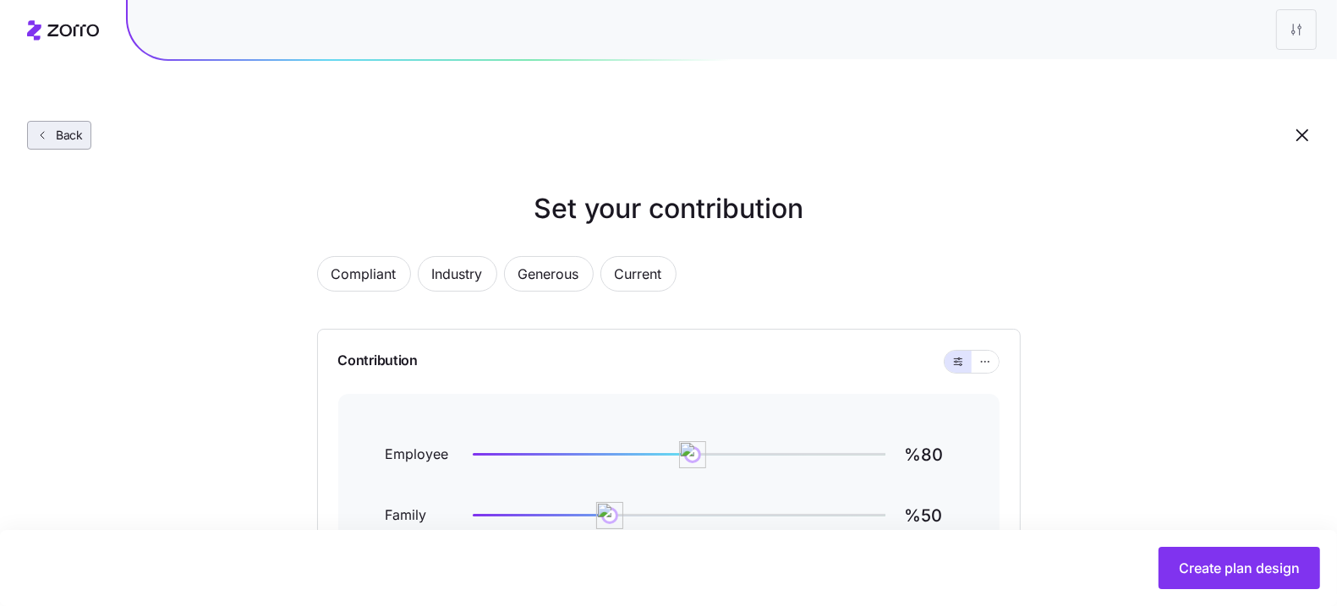
click at [58, 127] on span "Back" at bounding box center [66, 135] width 34 height 17
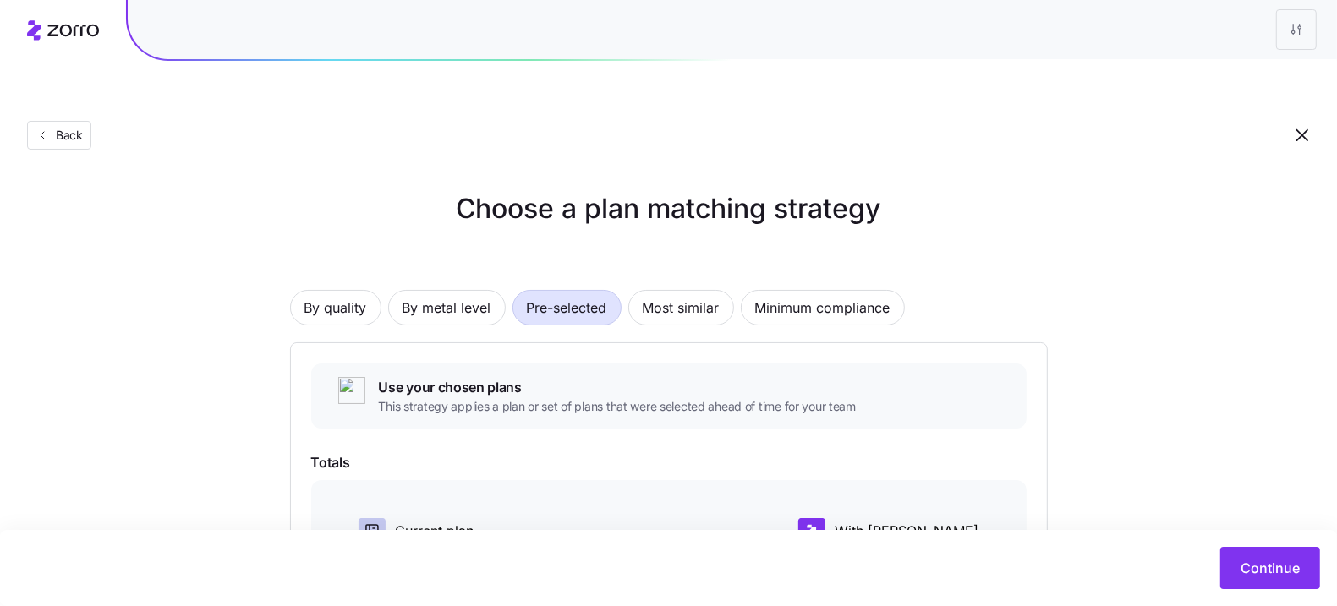
scroll to position [347, 0]
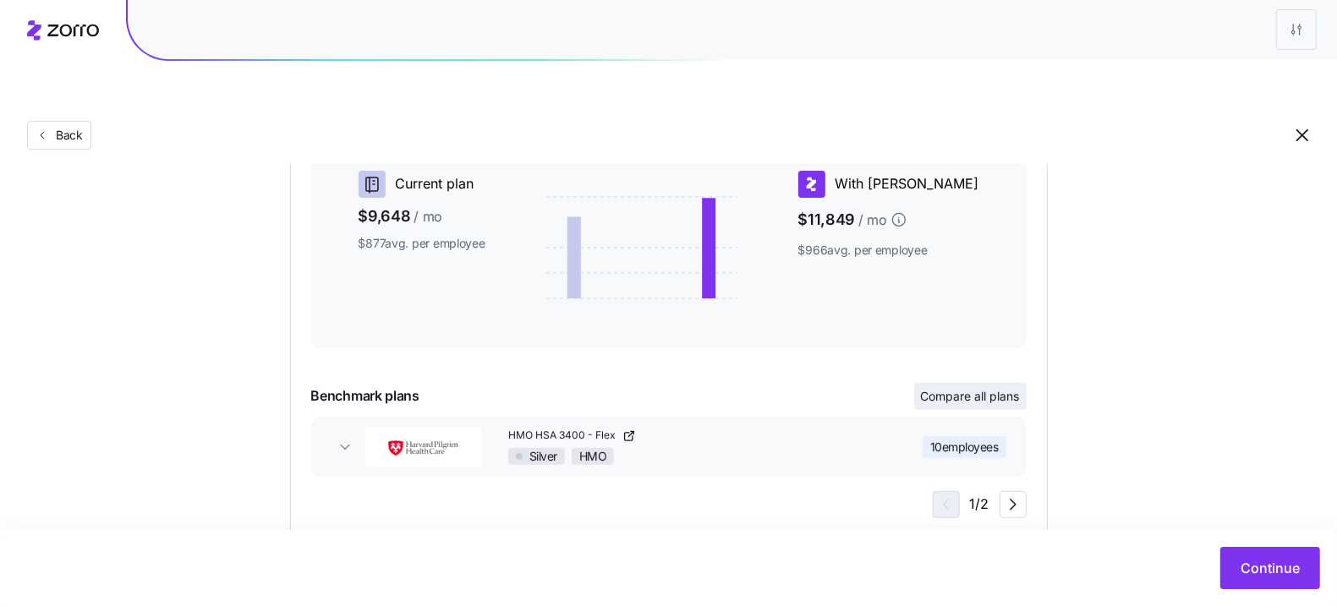
click at [992, 388] on span "Compare all plans" at bounding box center [970, 396] width 99 height 17
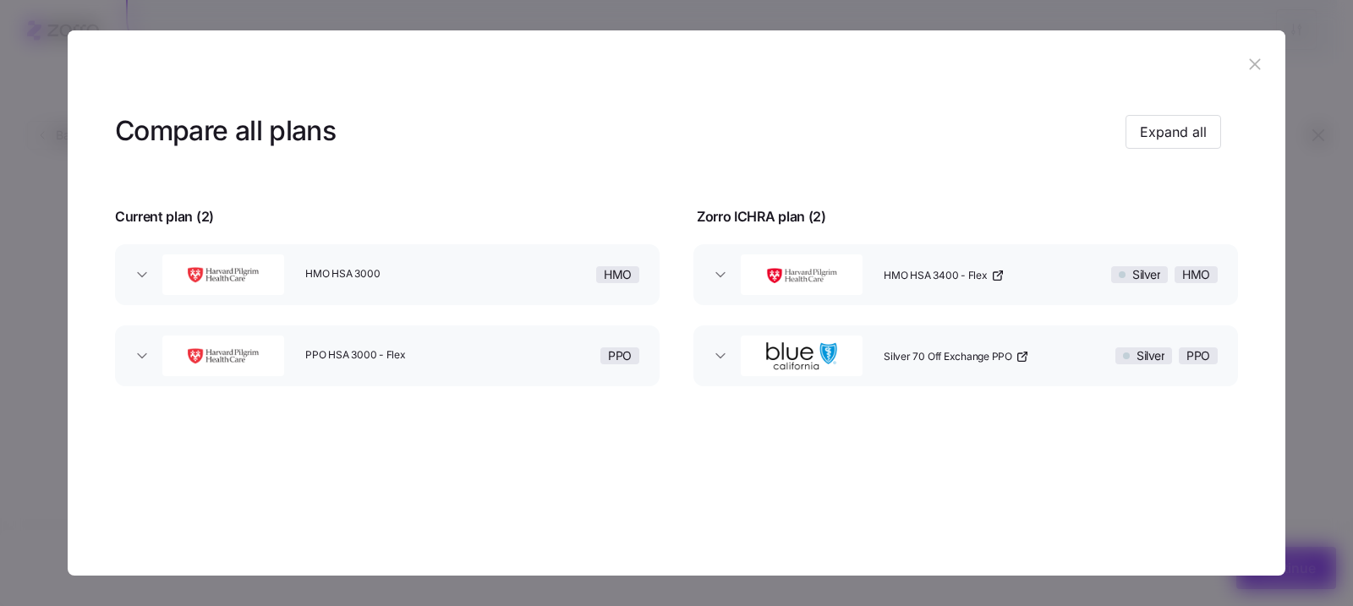
click at [1247, 50] on header at bounding box center [676, 64] width 1217 height 68
click at [1213, 60] on header at bounding box center [676, 64] width 1217 height 68
click at [1257, 63] on icon "button" at bounding box center [1254, 63] width 11 height 11
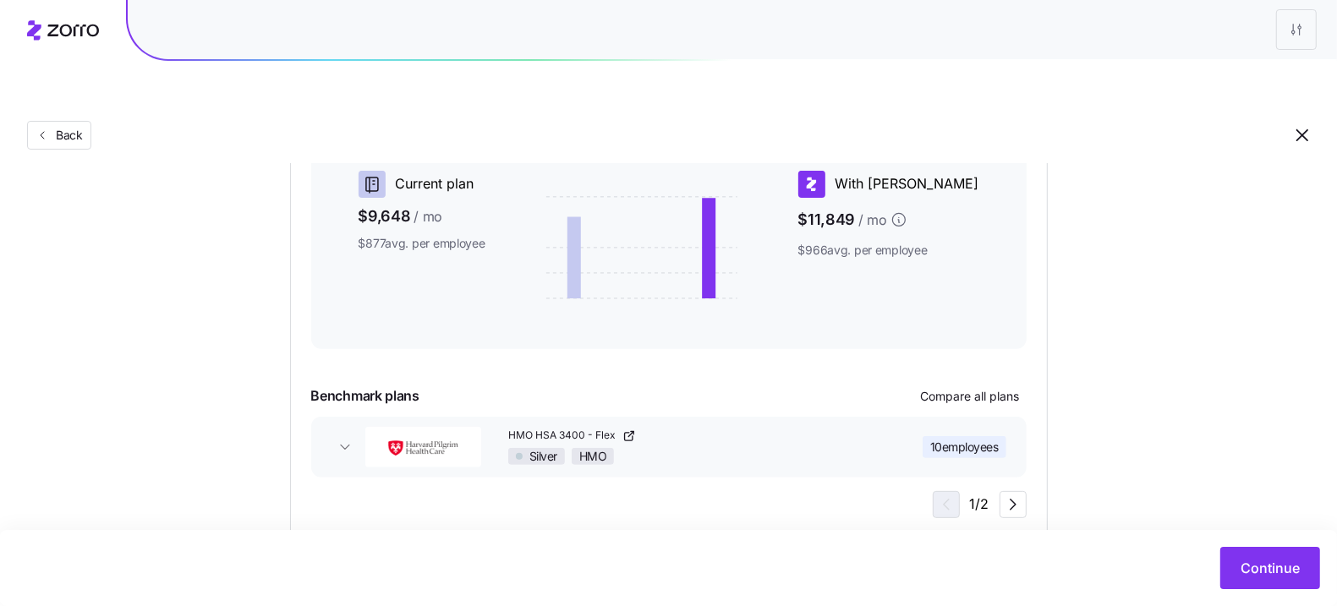
click at [1214, 560] on div "Continue" at bounding box center [668, 568] width 1303 height 42
click at [1225, 560] on button "Continue" at bounding box center [1270, 568] width 100 height 42
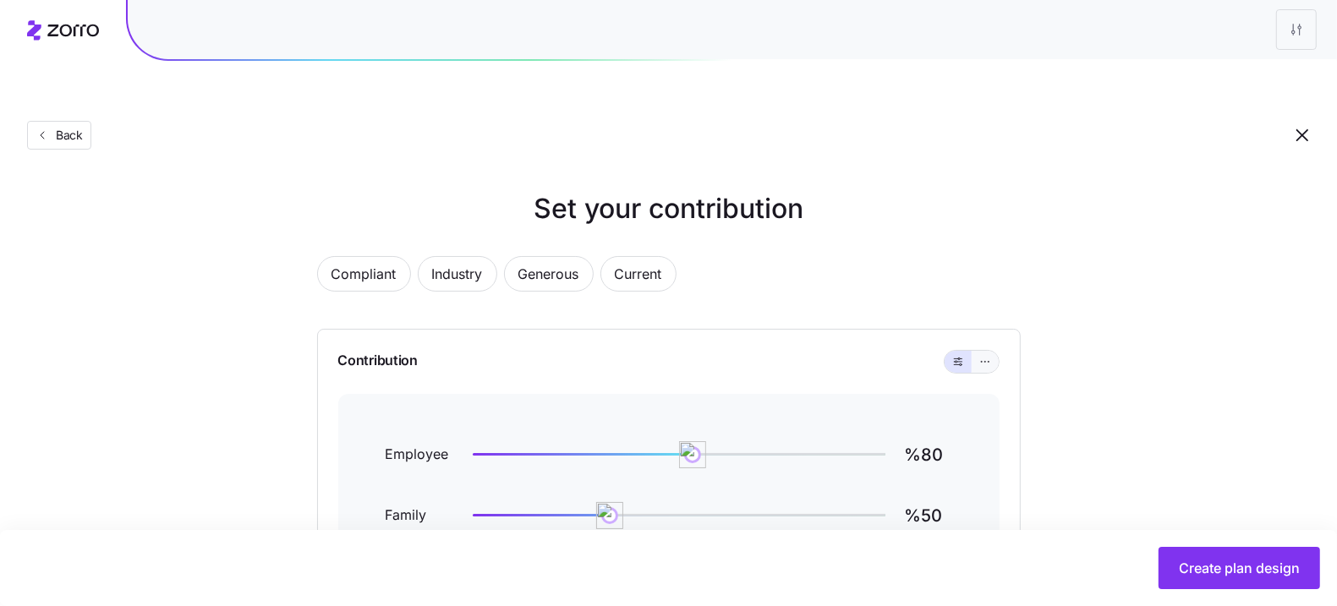
click at [993, 351] on button "button" at bounding box center [984, 362] width 27 height 22
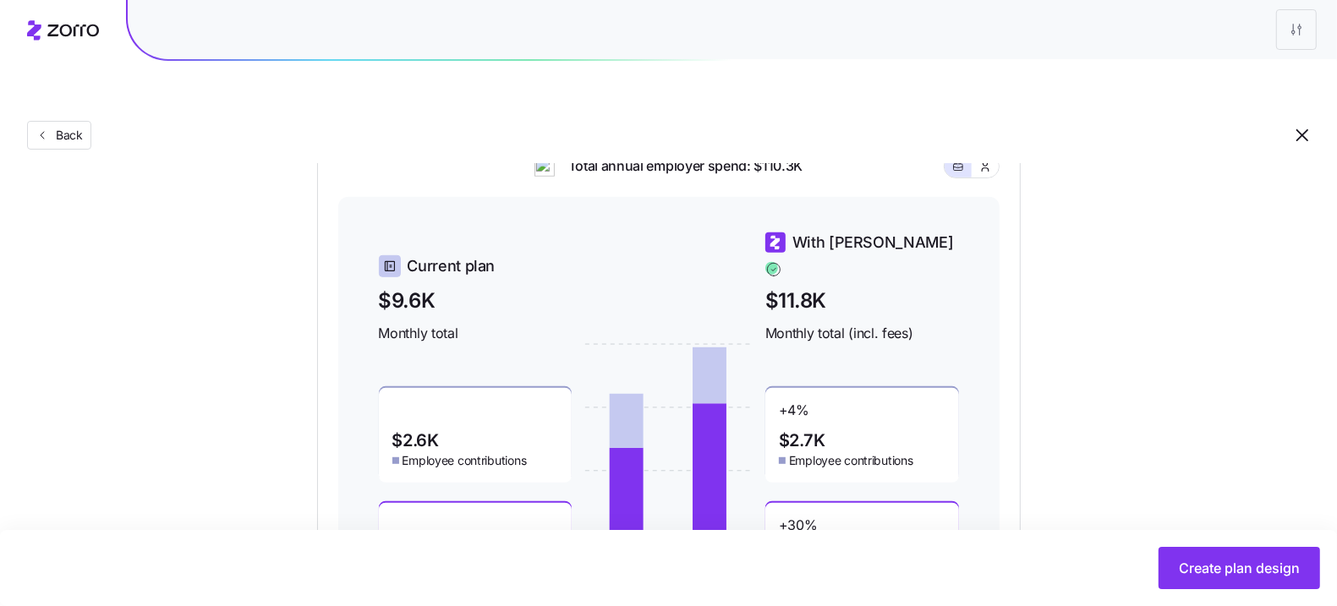
scroll to position [715, 0]
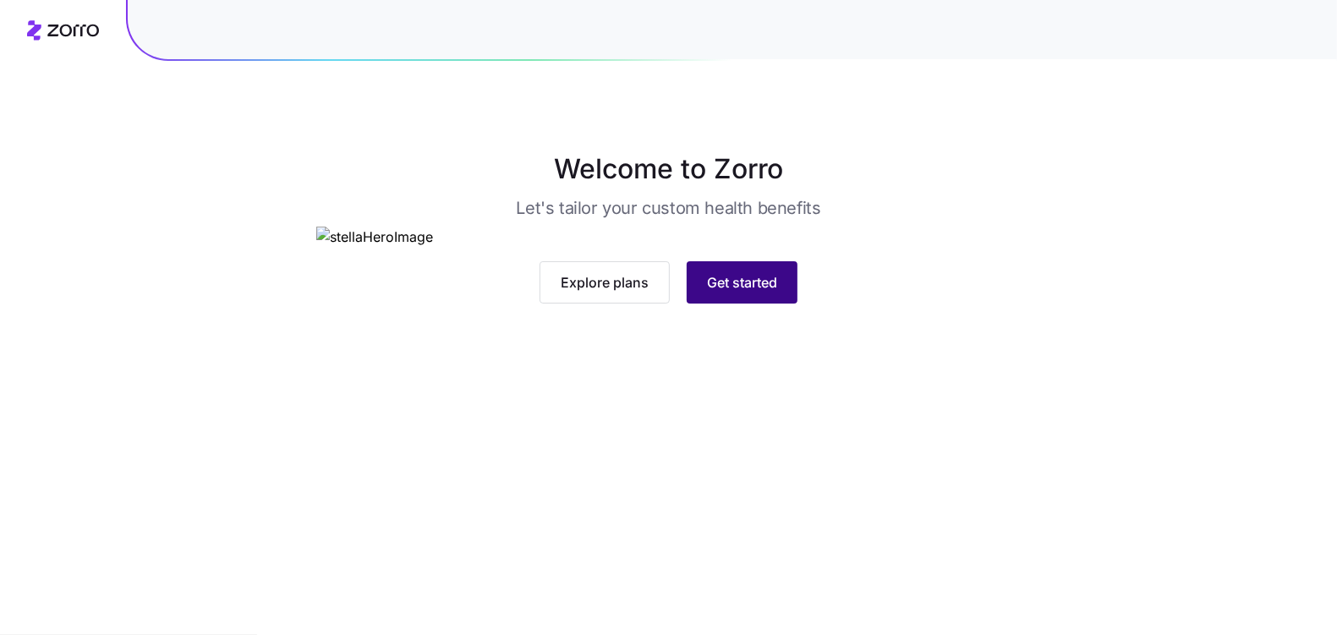
click at [730, 304] on button "Get started" at bounding box center [742, 282] width 111 height 42
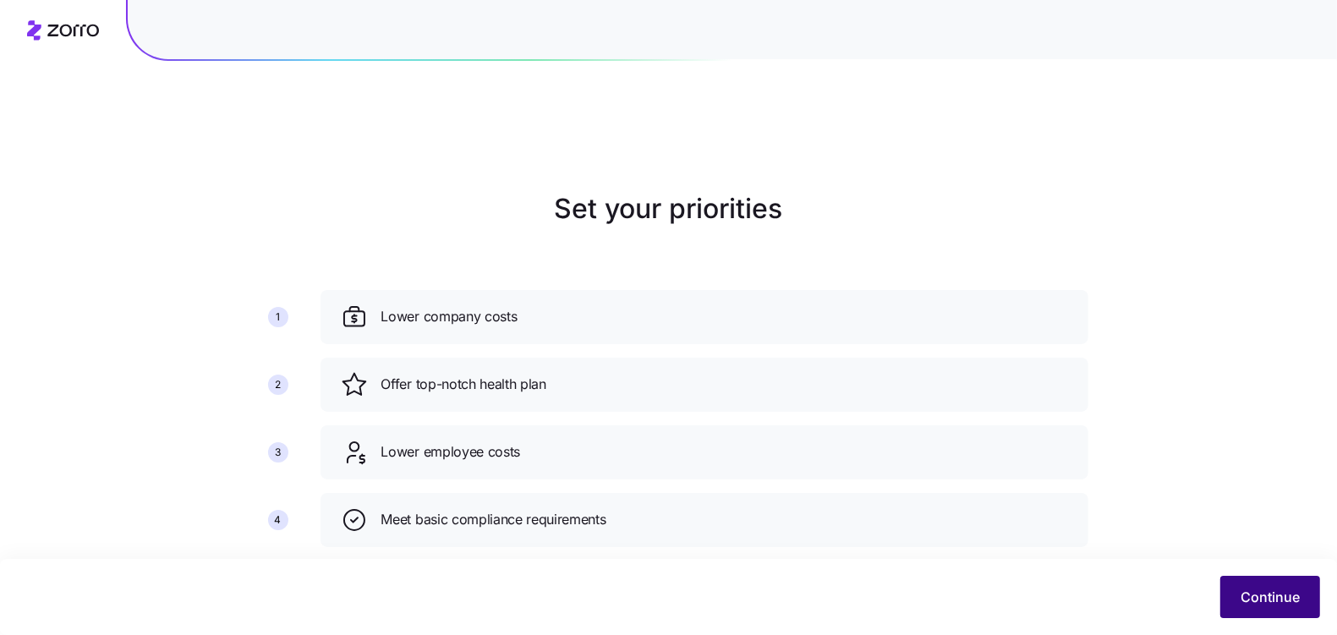
click at [1233, 588] on button "Continue" at bounding box center [1270, 597] width 100 height 42
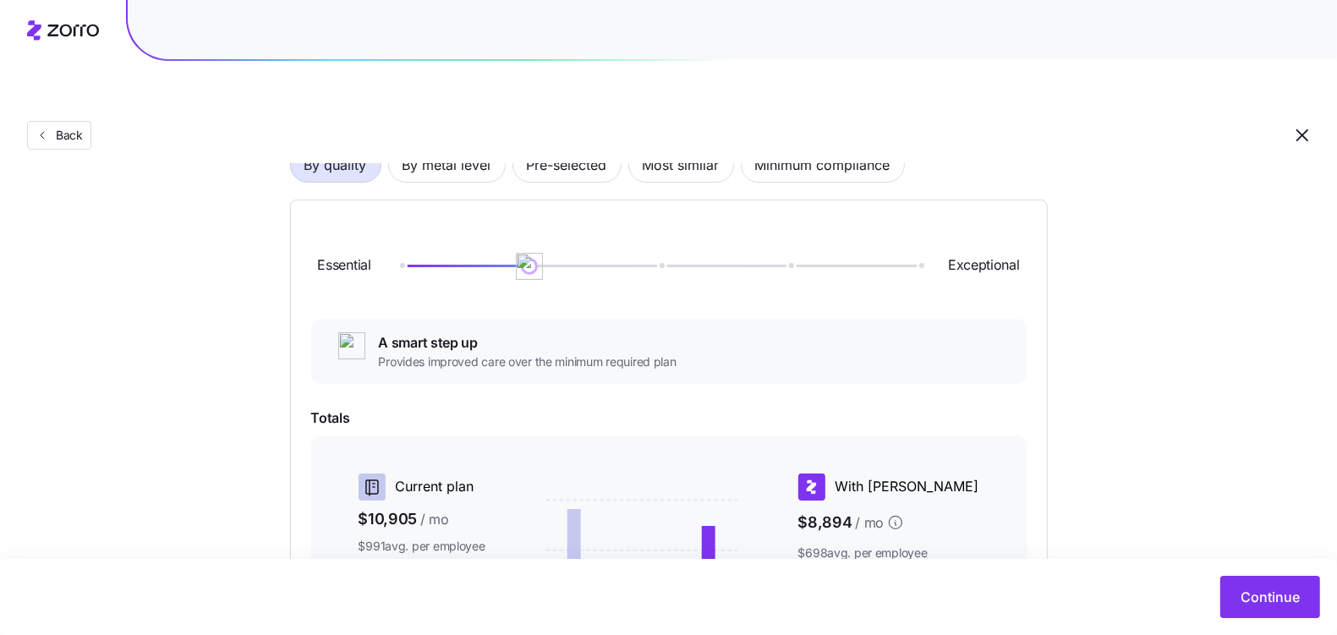
scroll to position [142, 0]
click at [584, 149] on span "Pre-selected" at bounding box center [567, 166] width 80 height 34
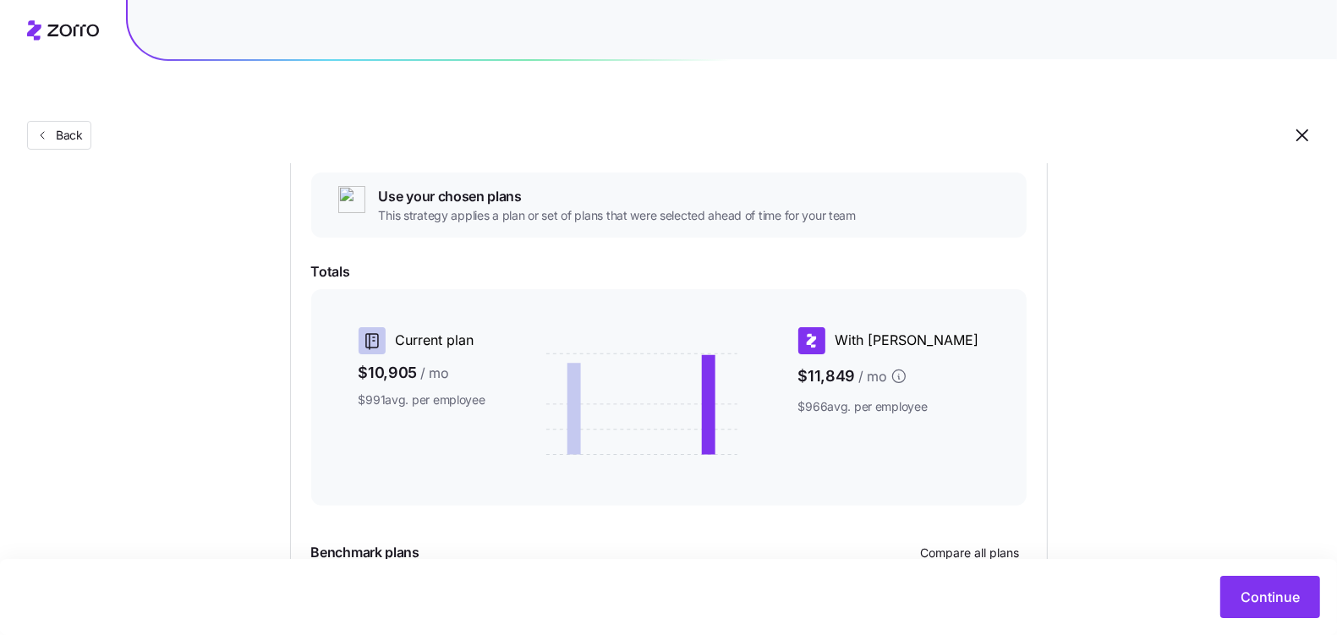
scroll to position [305, 0]
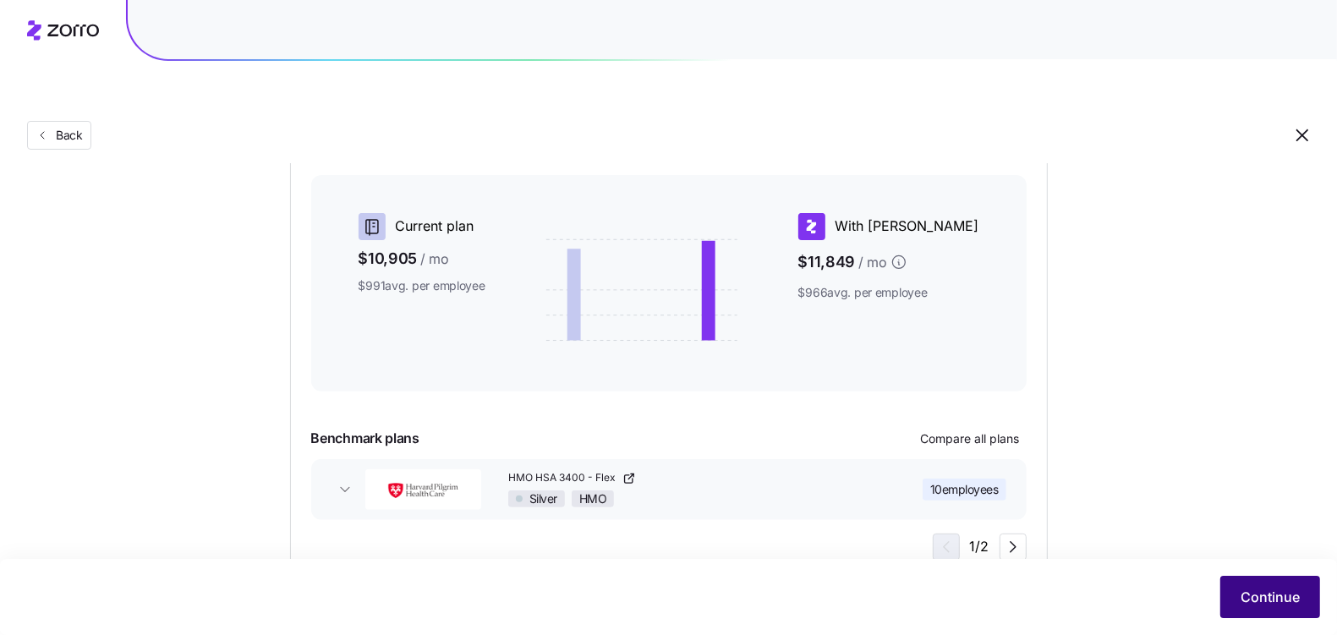
click at [1234, 593] on button "Continue" at bounding box center [1270, 597] width 100 height 42
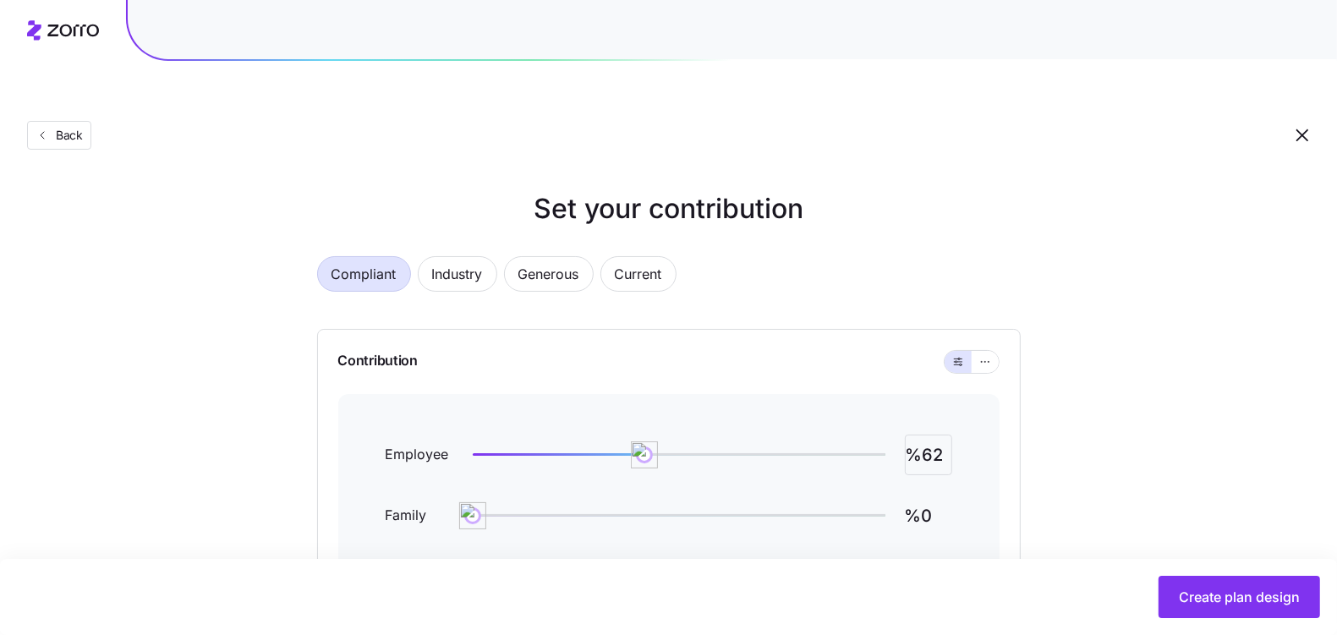
click at [927, 435] on input "%62" at bounding box center [928, 455] width 47 height 41
type input "%800"
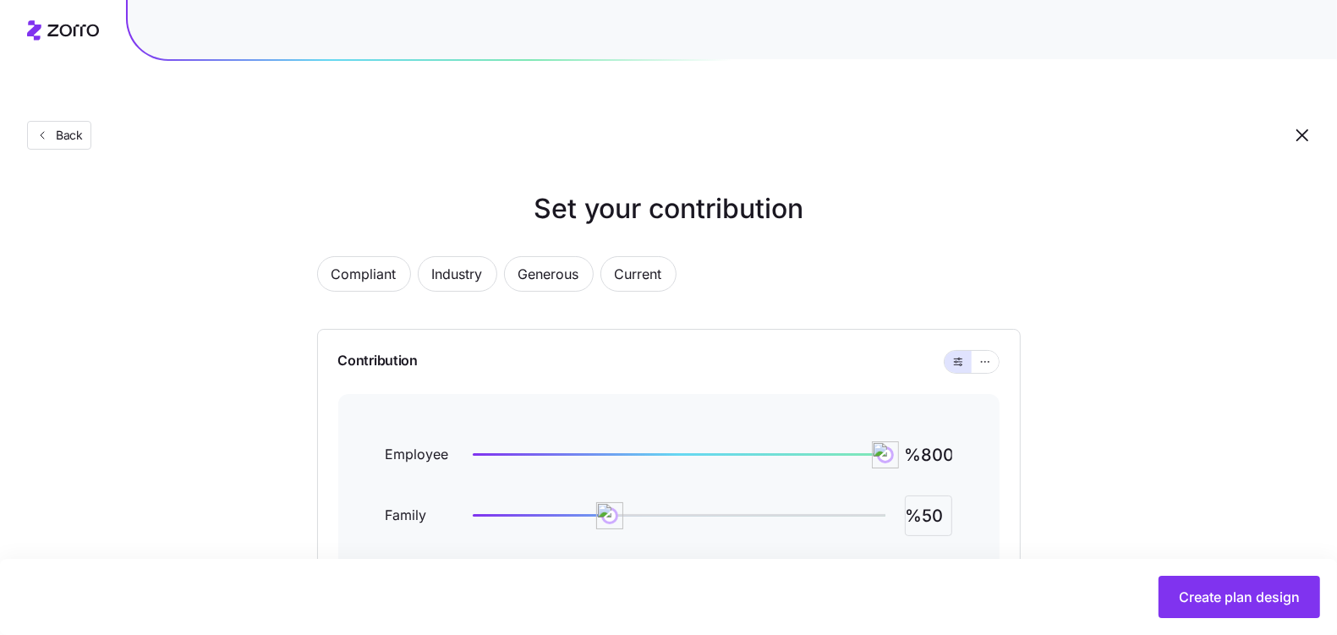
type input "%50"
click at [949, 435] on input "%800" at bounding box center [928, 455] width 47 height 41
type input "%80"
click at [989, 352] on icon "button" at bounding box center [985, 362] width 12 height 20
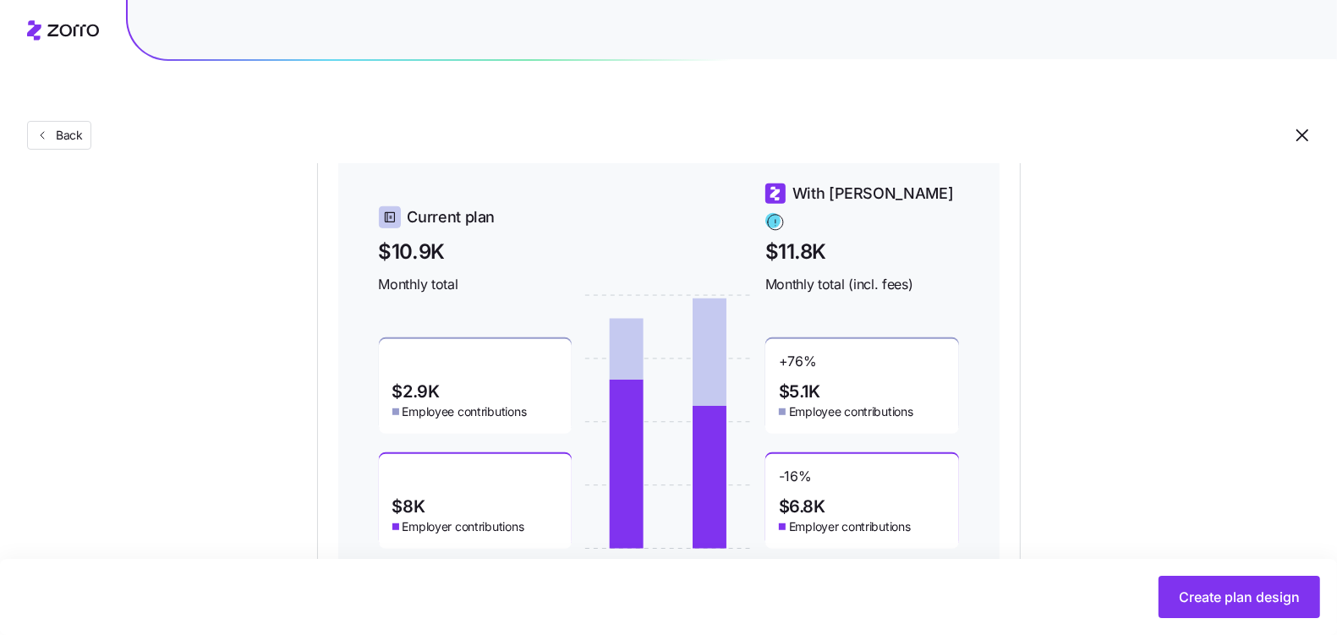
scroll to position [331, 0]
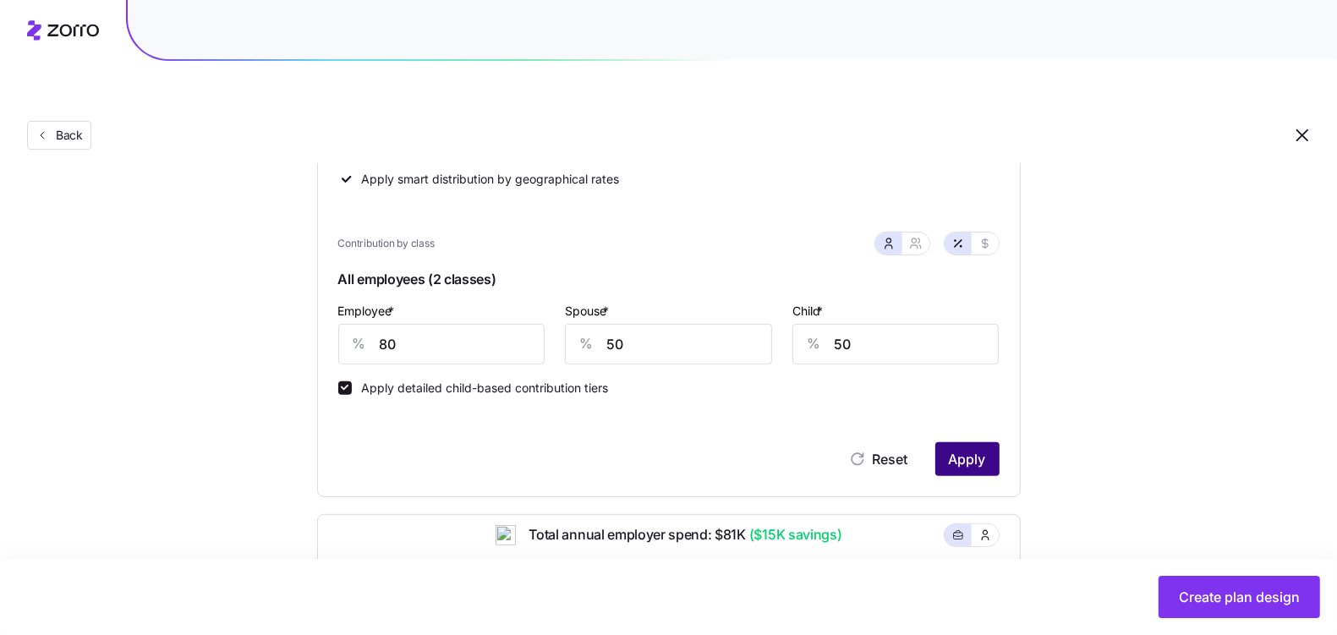
click at [967, 449] on span "Apply" at bounding box center [967, 459] width 37 height 20
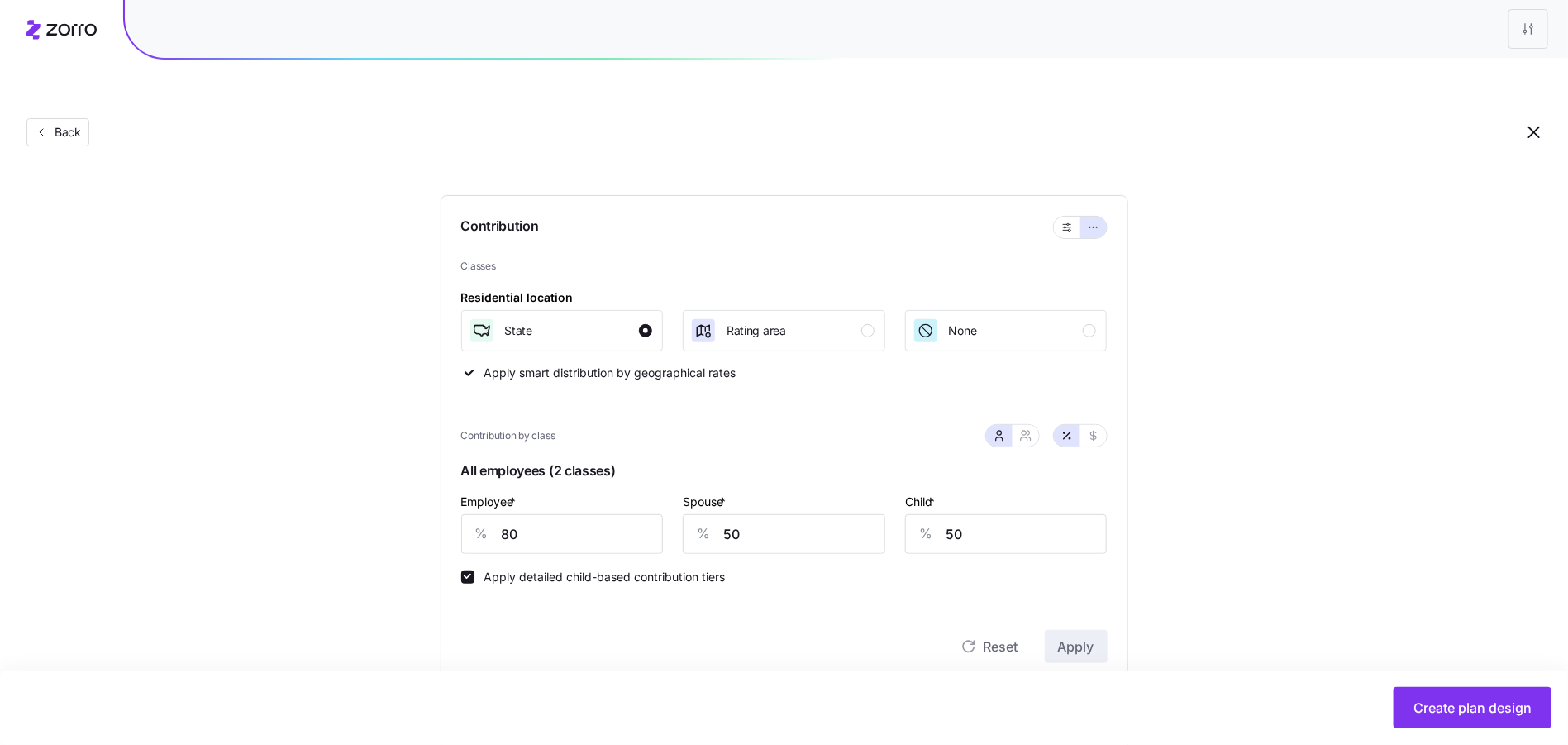
scroll to position [78, 0]
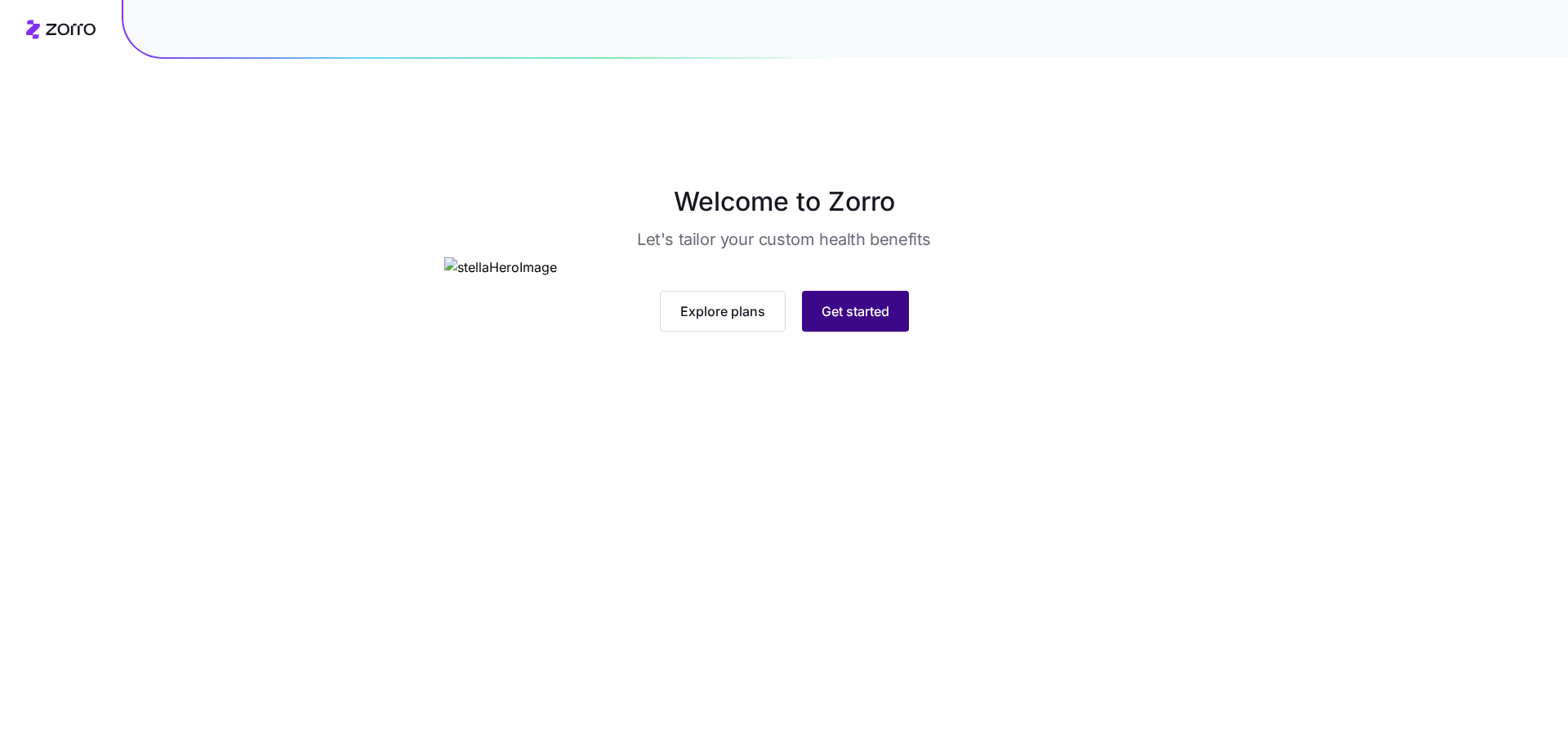
click at [885, 321] on span "Get started" at bounding box center [856, 311] width 68 height 19
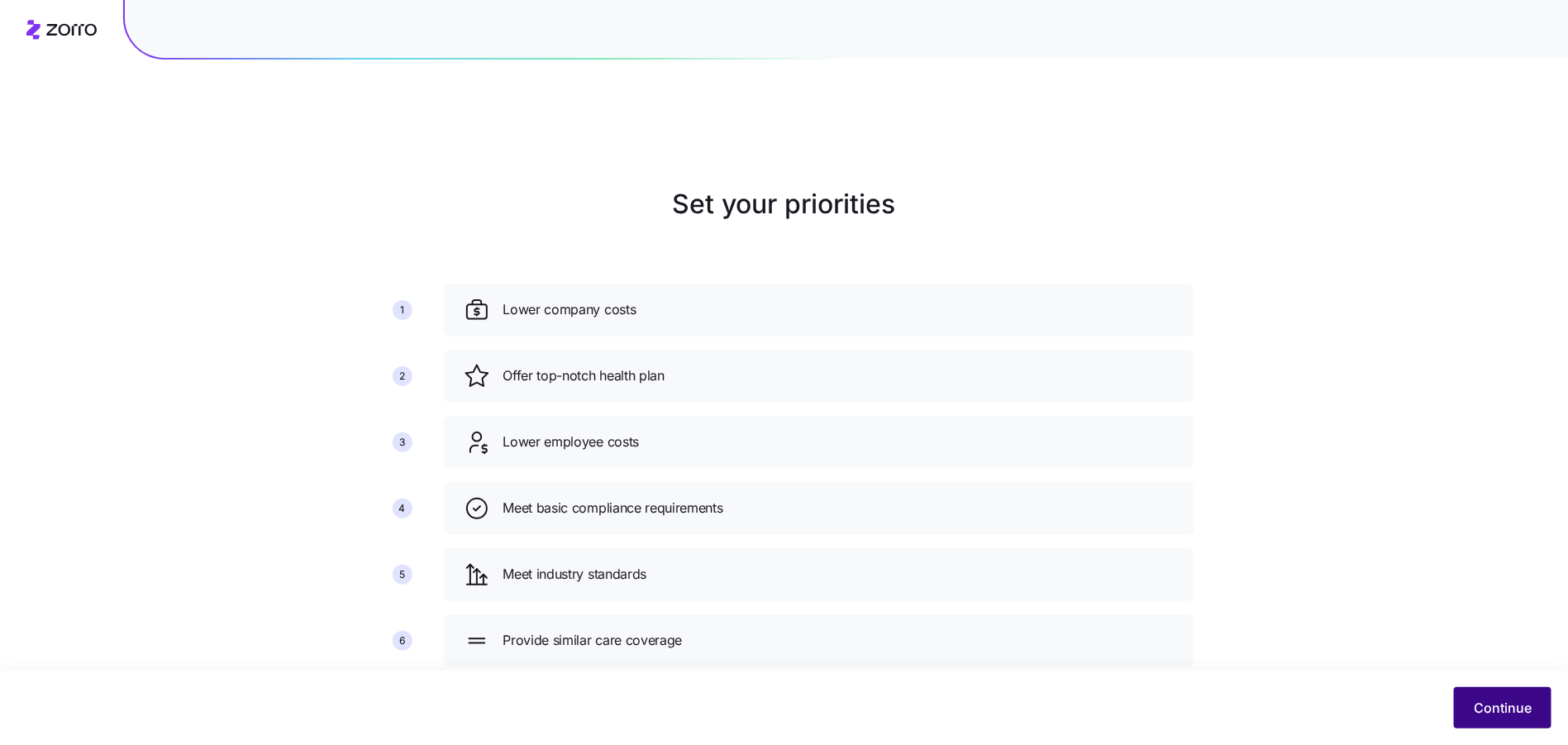
click at [1466, 703] on button "Continue" at bounding box center [1503, 708] width 98 height 41
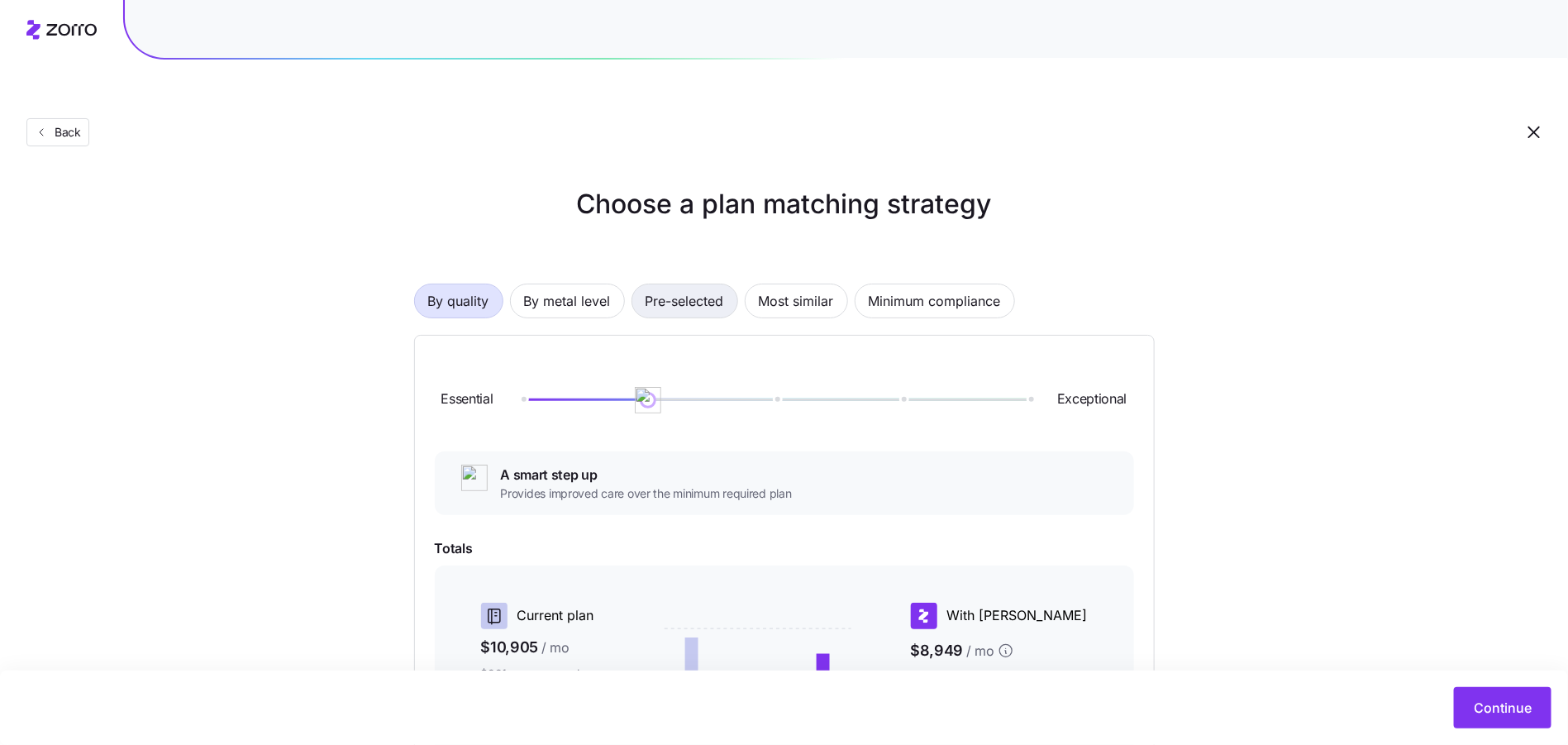
click at [672, 285] on span "Pre-selected" at bounding box center [684, 301] width 78 height 33
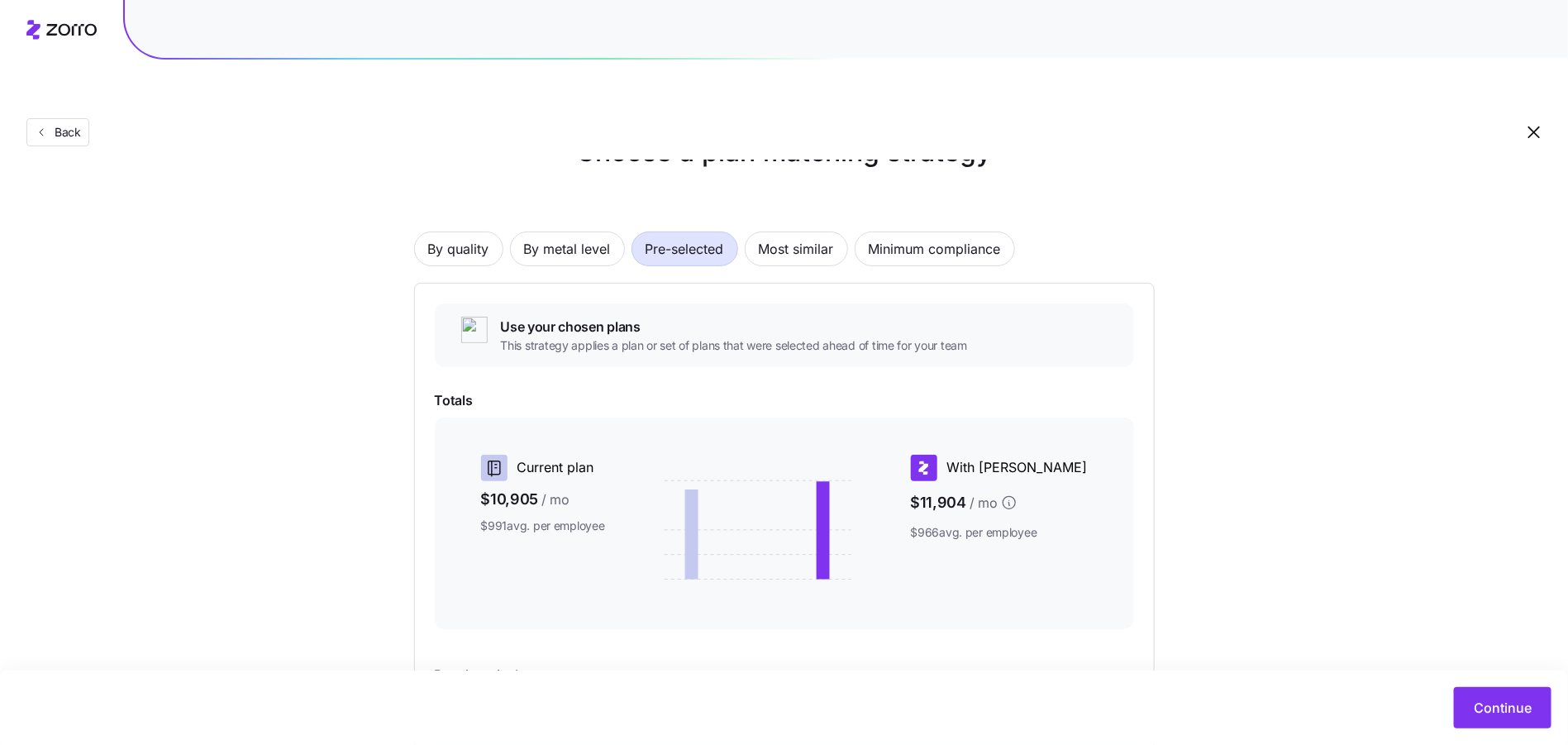
scroll to position [179, 0]
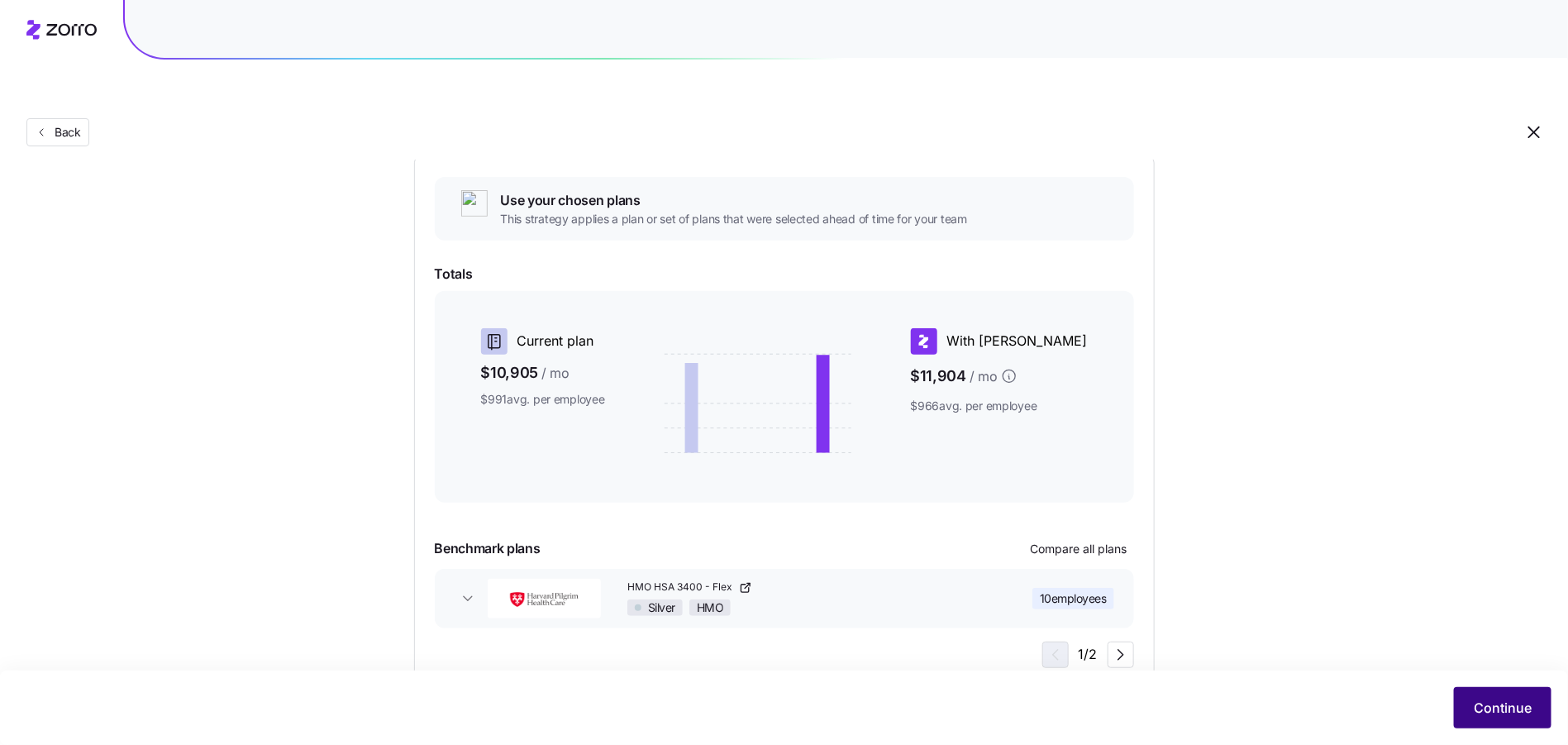
click at [1501, 709] on span "Continue" at bounding box center [1502, 708] width 58 height 20
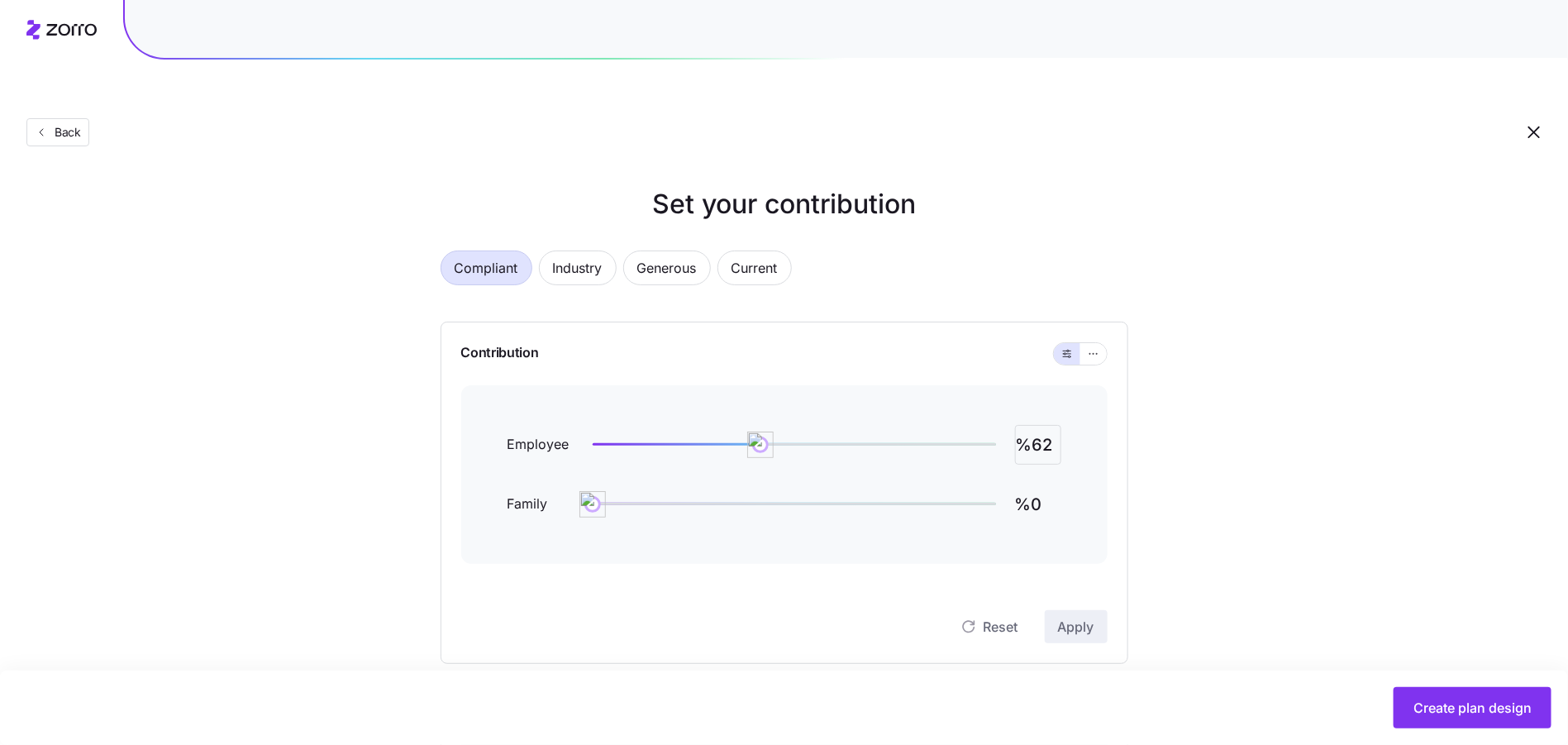
click at [1056, 425] on input "%62" at bounding box center [1037, 445] width 46 height 40
type input "%80"
type input "%50"
click at [1112, 322] on div "Contribution Employee %80 Family %50 Reset Apply" at bounding box center [784, 493] width 687 height 342
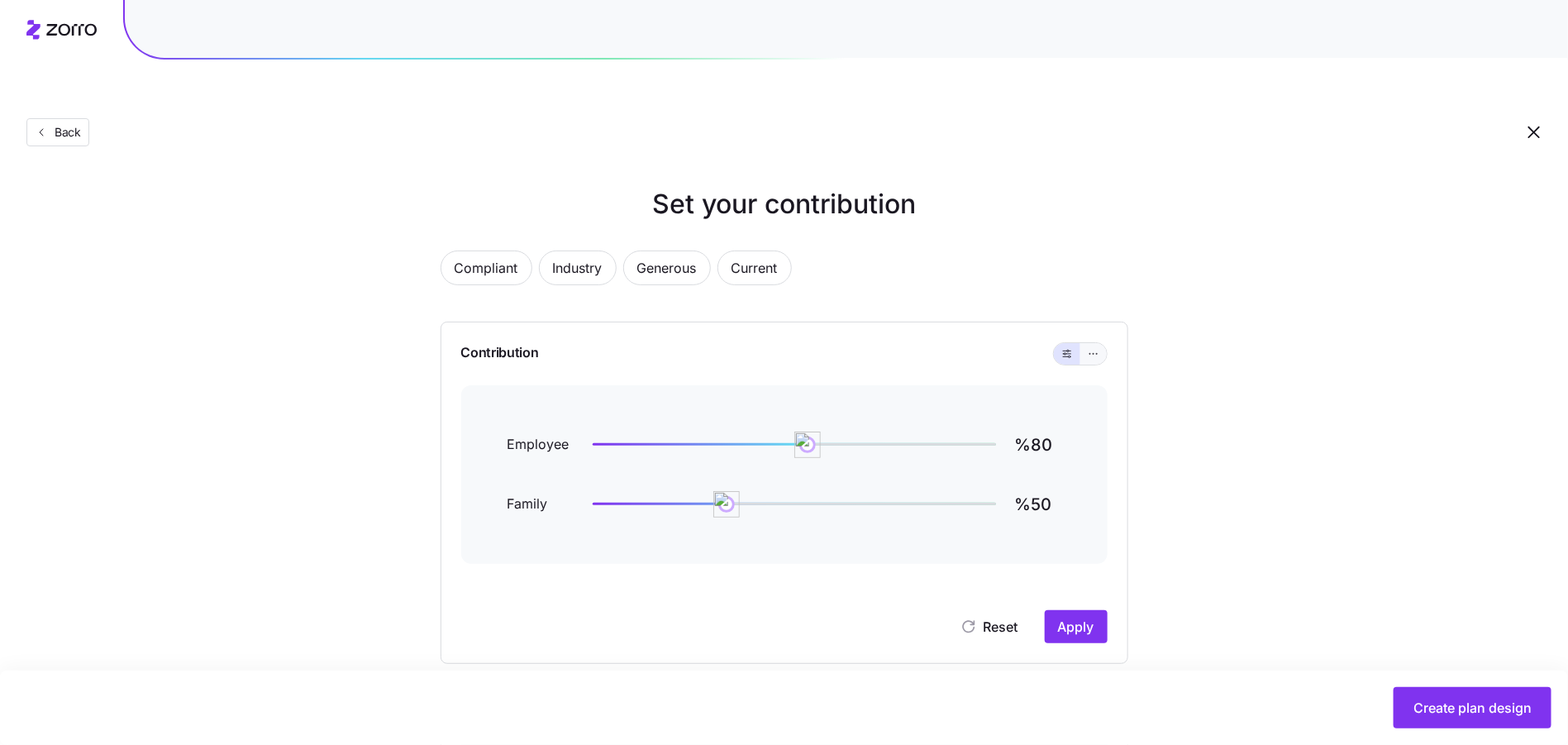
click at [1106, 343] on button "button" at bounding box center [1093, 354] width 26 height 22
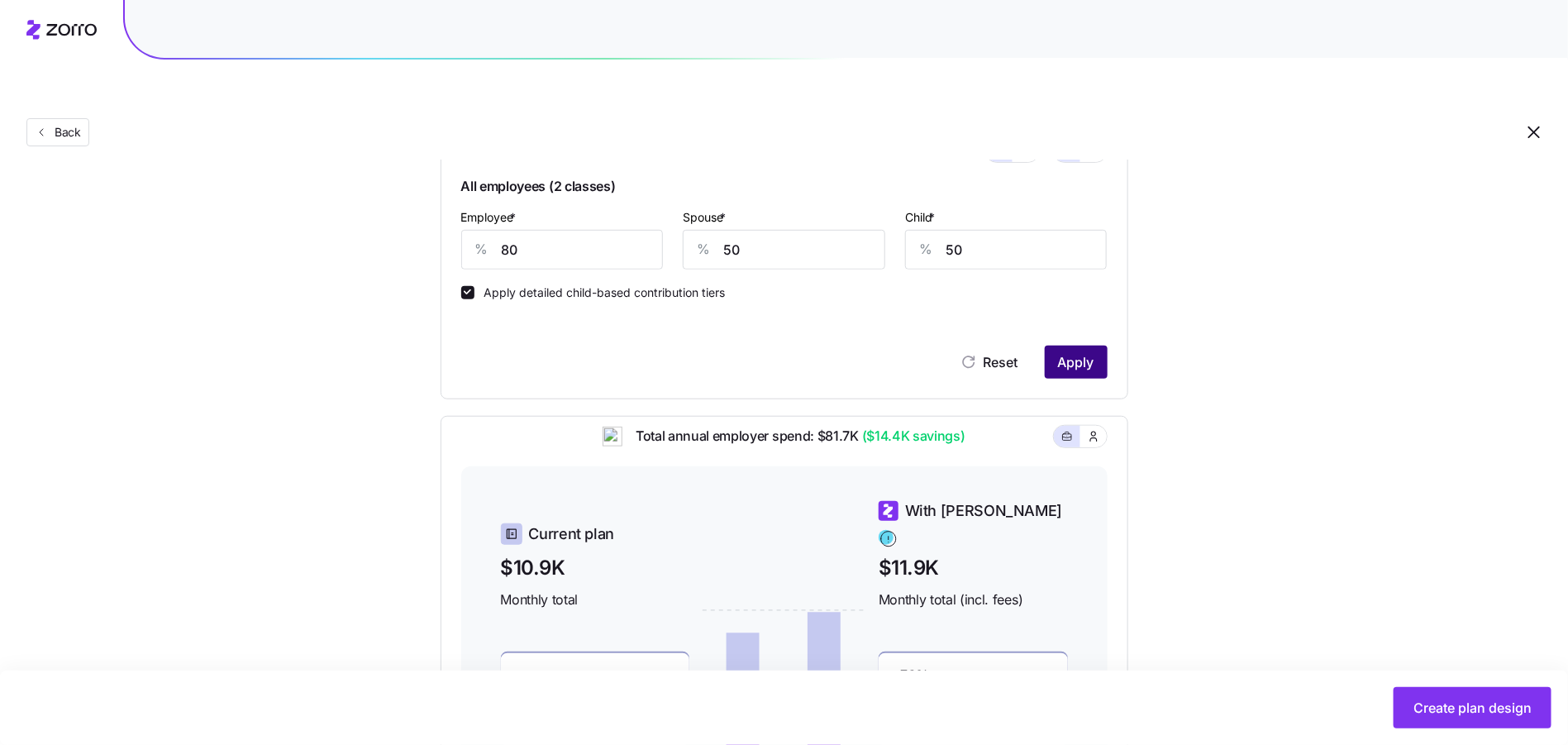
click at [1069, 345] on button "Apply" at bounding box center [1076, 362] width 63 height 33
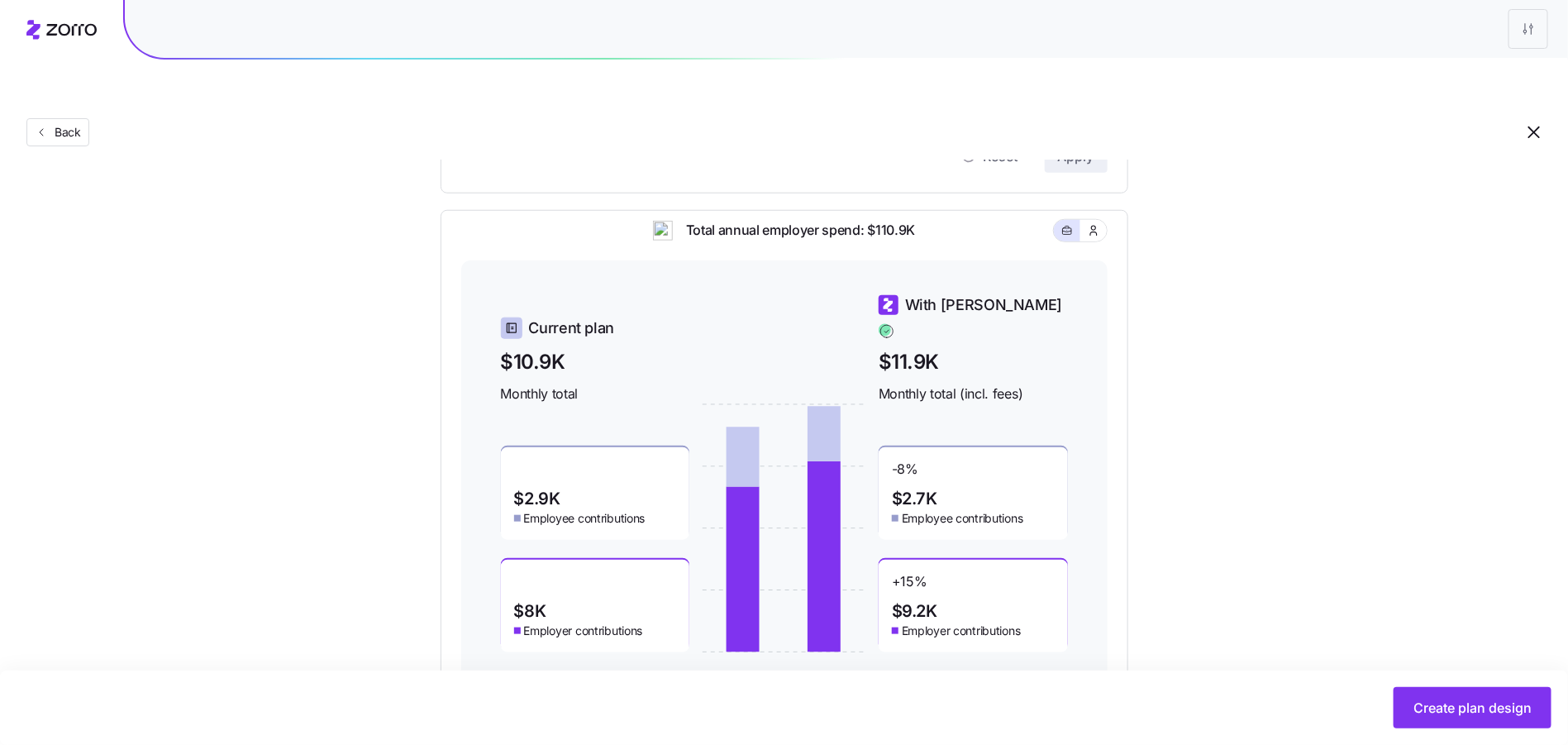
scroll to position [635, 0]
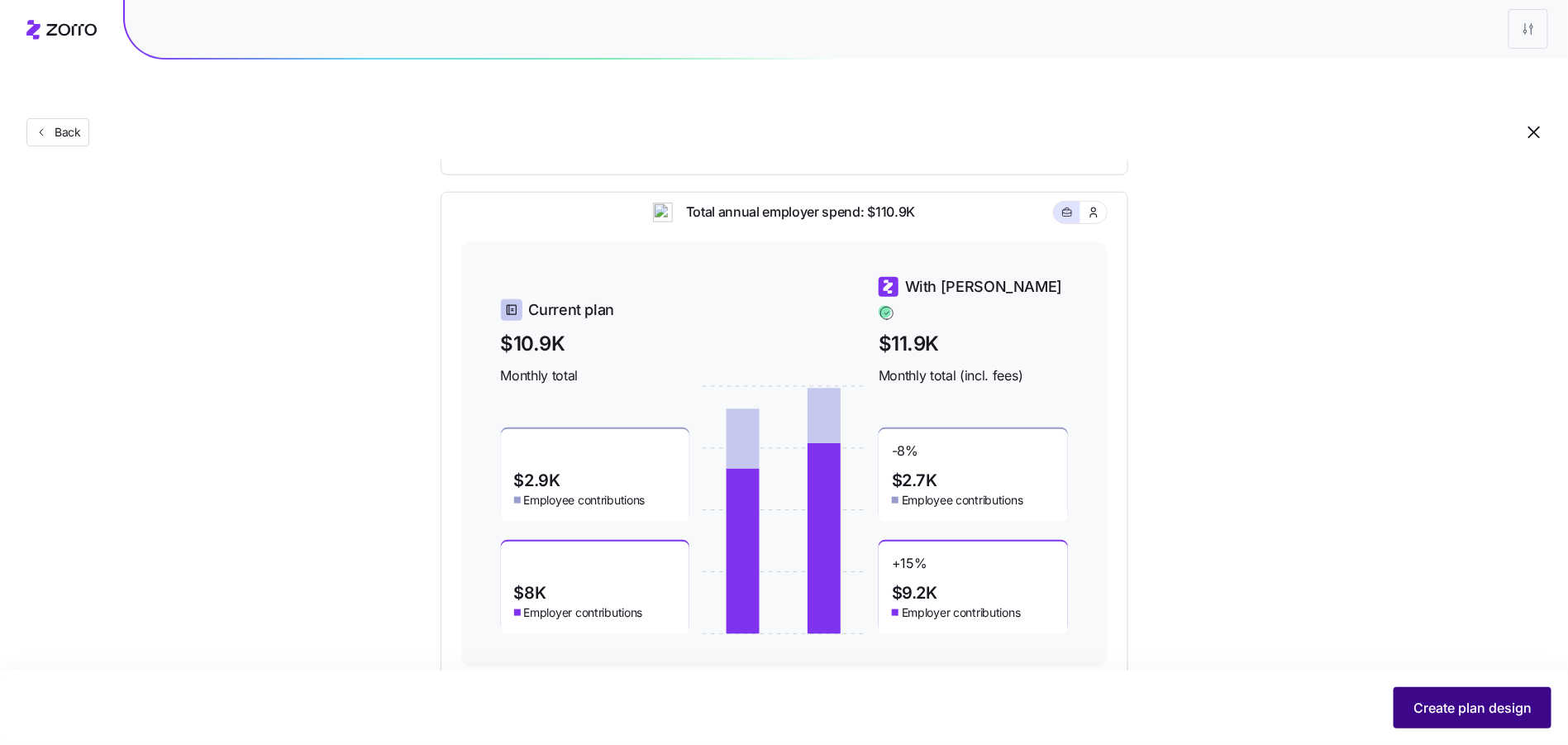
click at [1447, 696] on button "Create plan design" at bounding box center [1471, 708] width 157 height 41
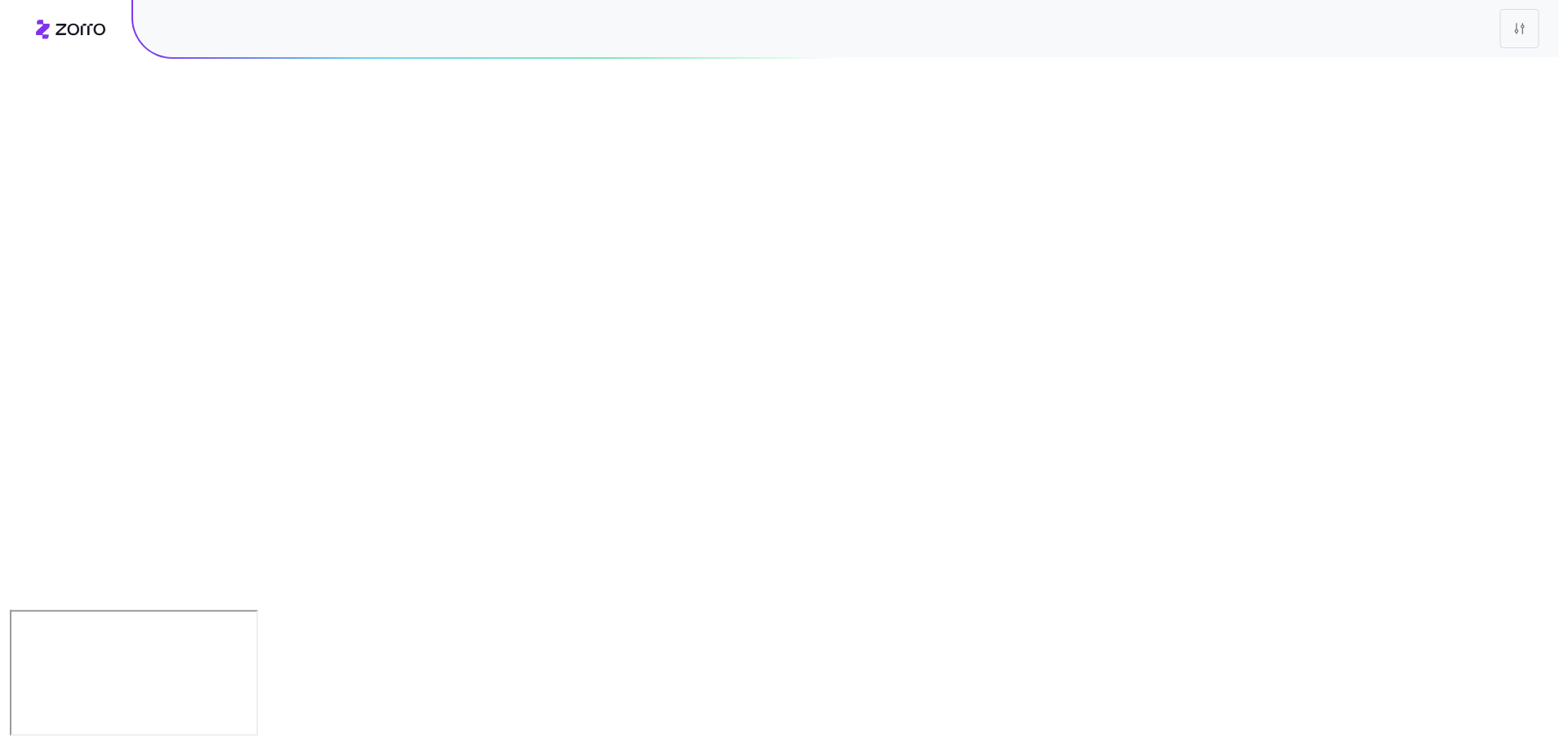
scroll to position [0, 0]
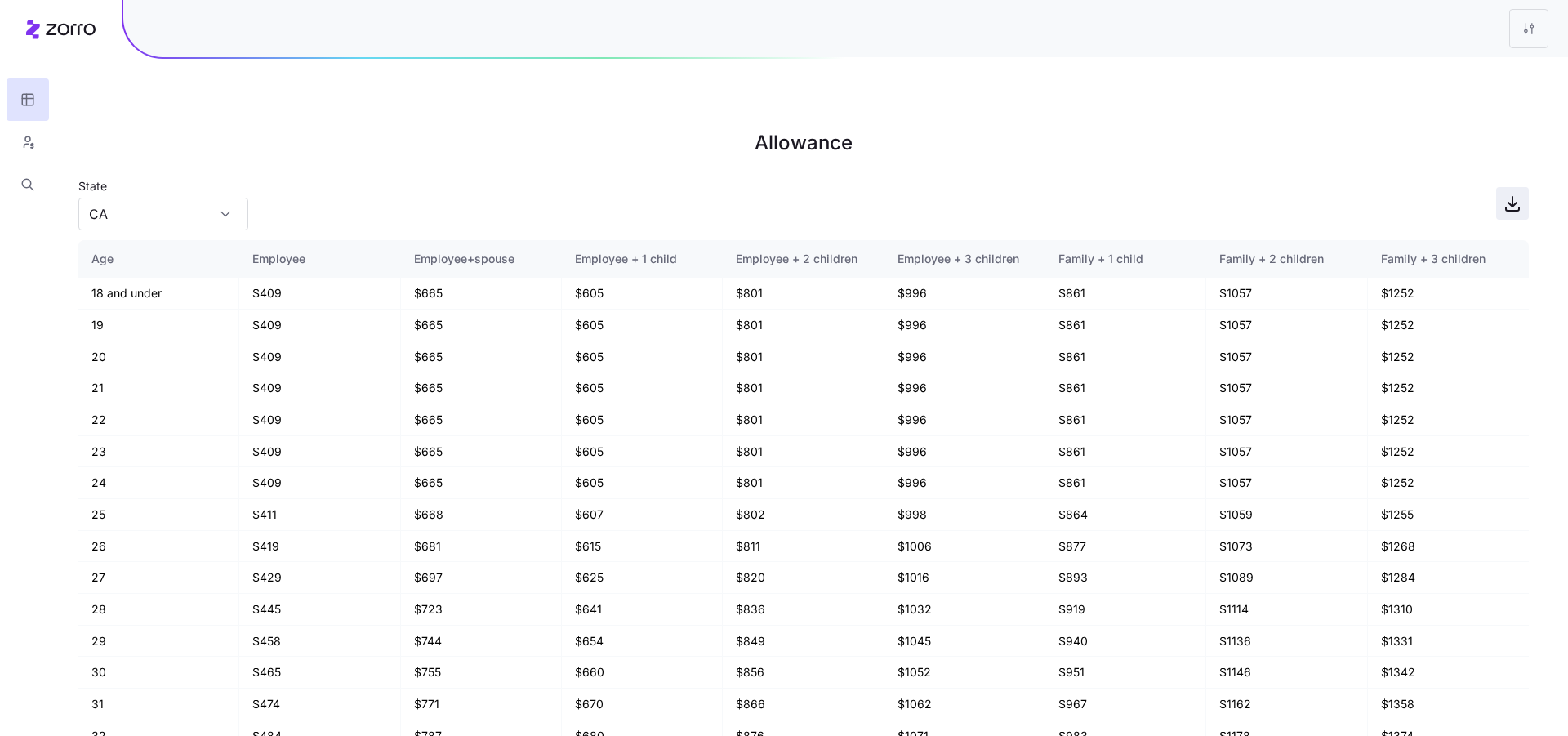
click at [1505, 187] on span "button" at bounding box center [1513, 203] width 31 height 31
click at [18, 140] on button "button" at bounding box center [28, 142] width 43 height 42
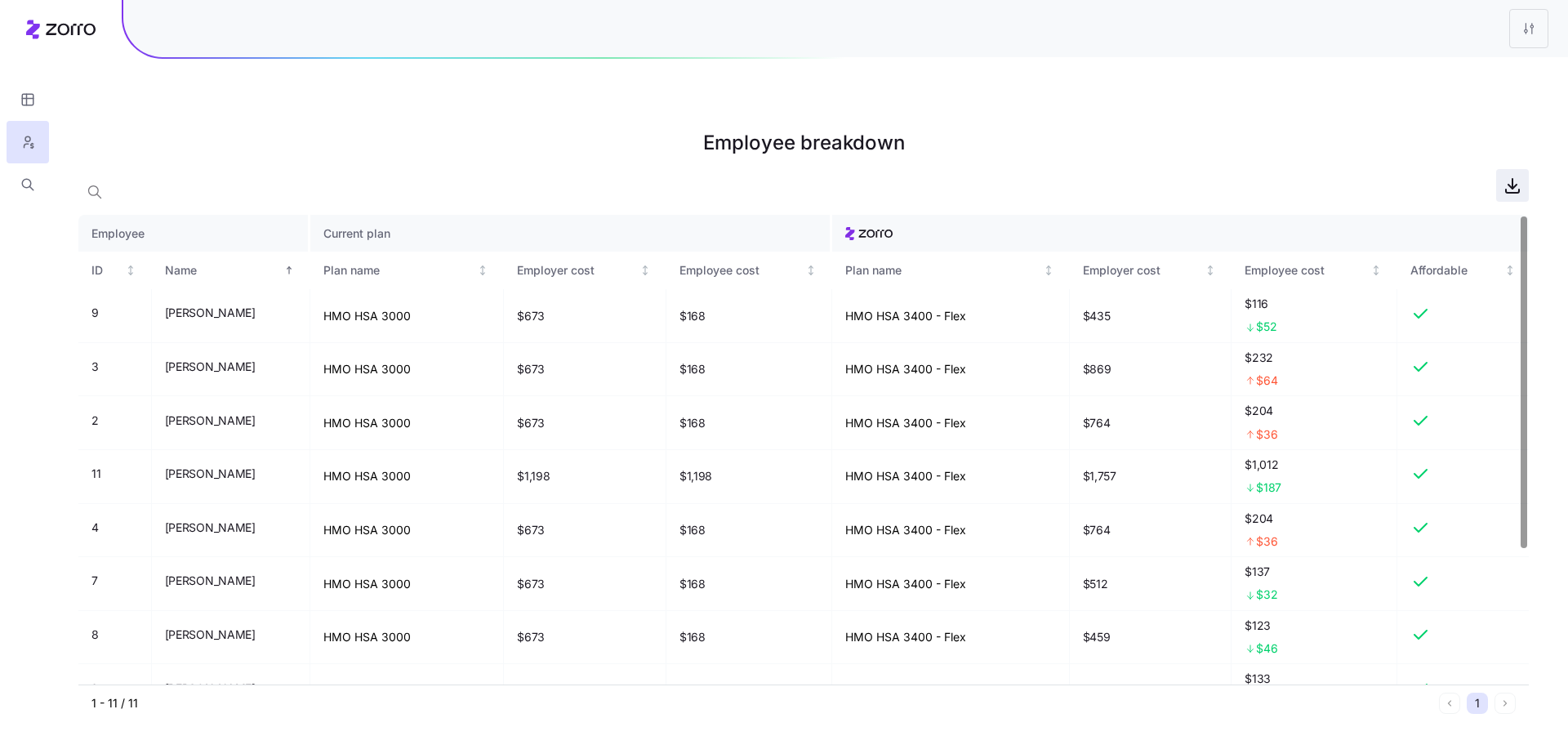
click at [1513, 179] on icon "button" at bounding box center [1513, 184] width 0 height 10
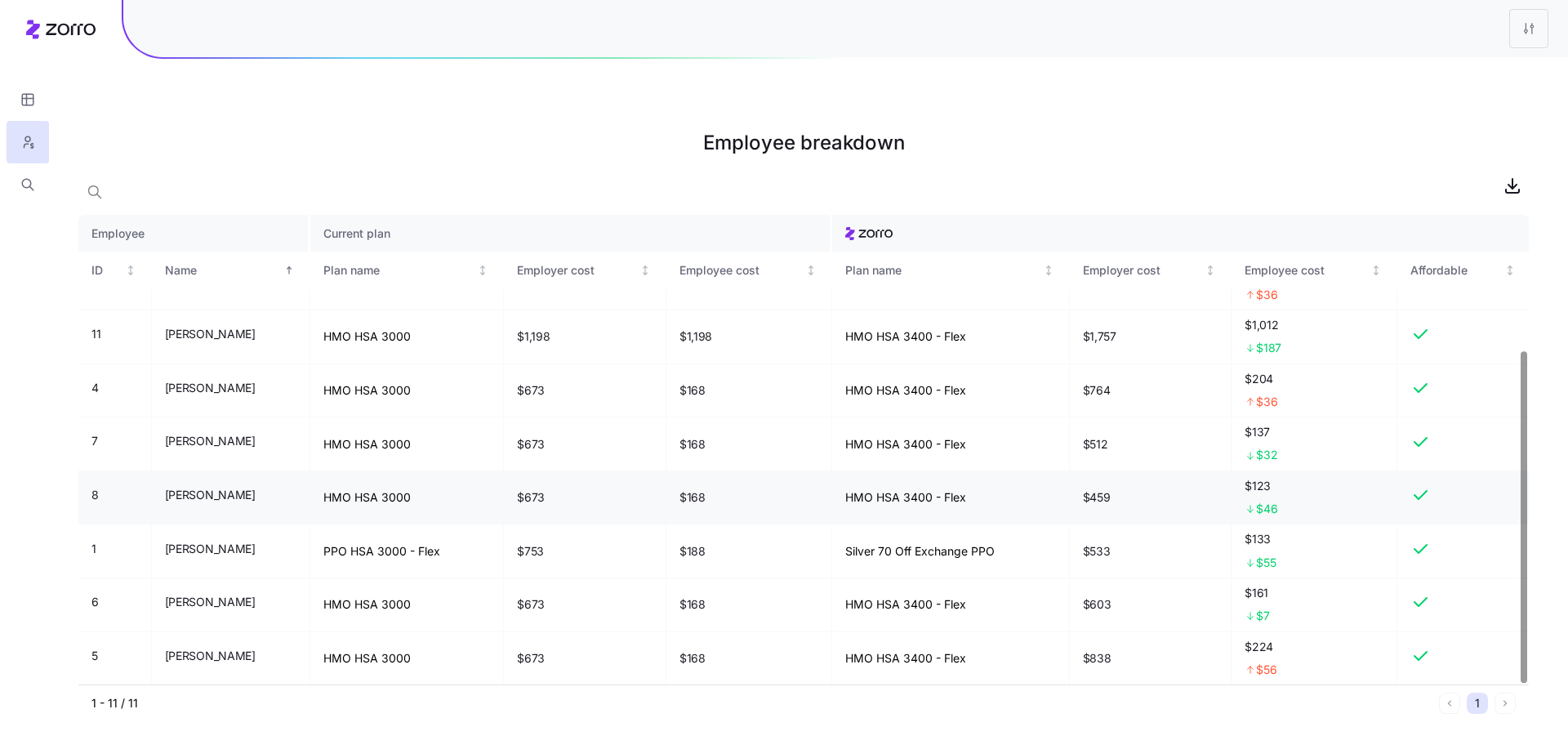
scroll to position [191, 0]
